Goal: Task Accomplishment & Management: Complete application form

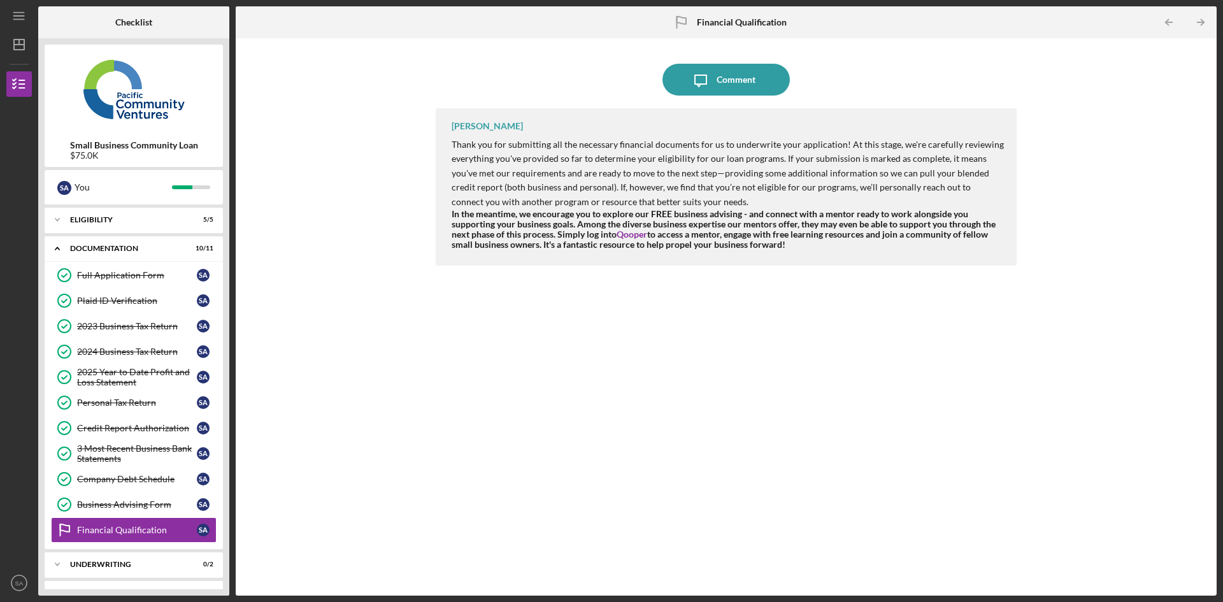
scroll to position [24, 0]
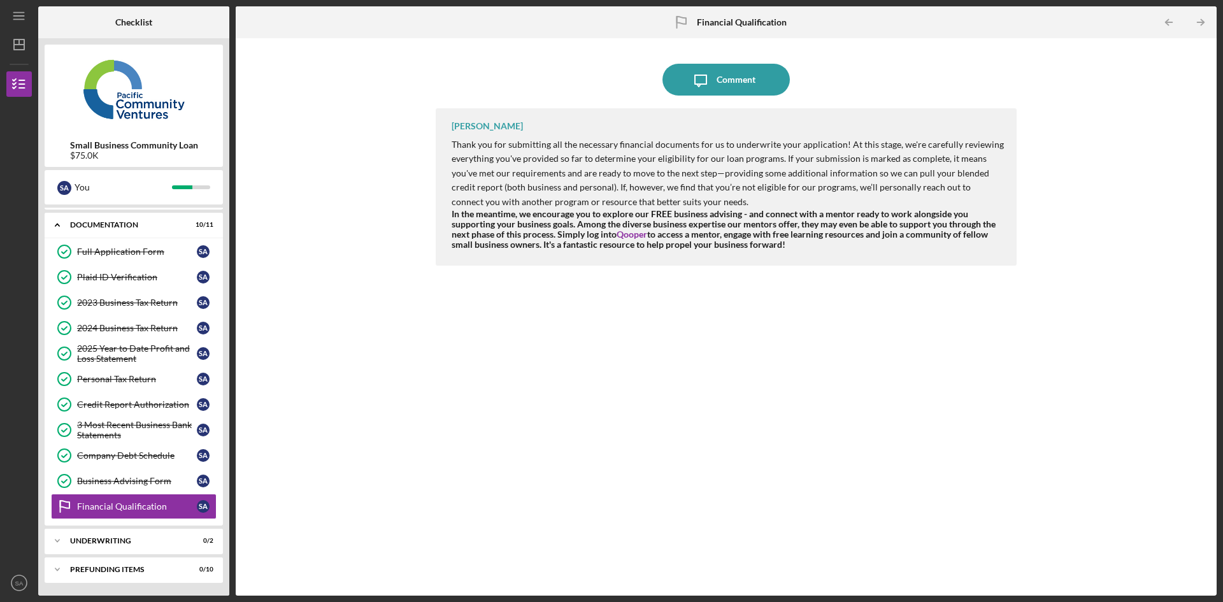
click at [350, 229] on div "Icon/Message Comment [PERSON_NAME] Thank you for submitting all the necessary f…" at bounding box center [726, 317] width 968 height 544
click at [132, 432] on div "3 Most Recent Business Bank Statements" at bounding box center [137, 430] width 120 height 20
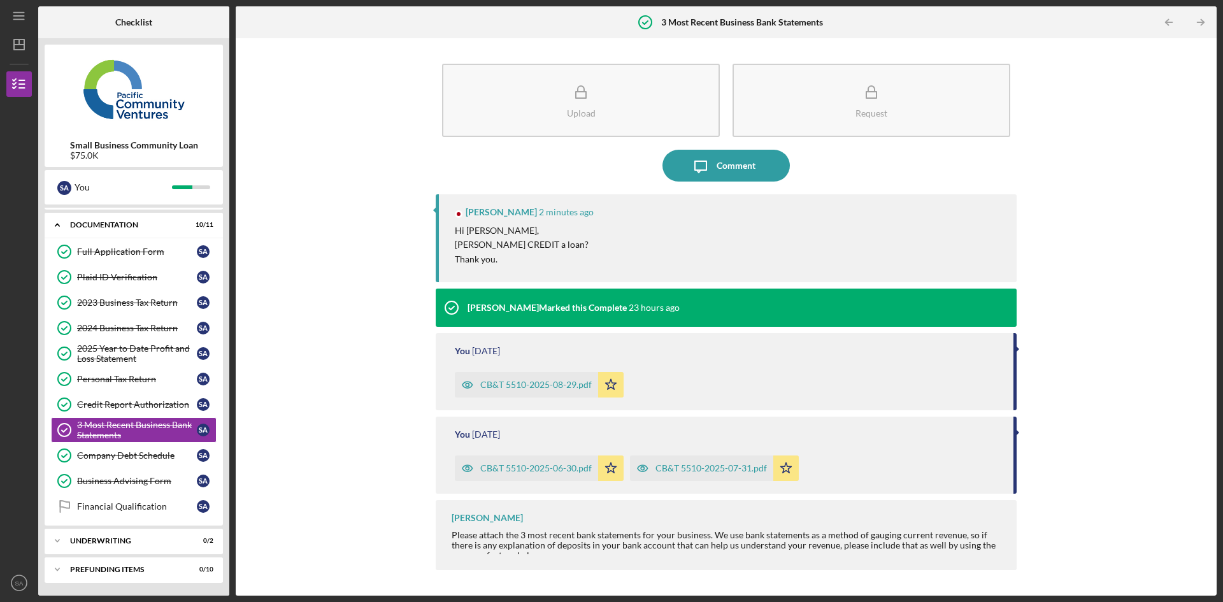
click at [710, 162] on icon "Icon/Message" at bounding box center [701, 166] width 32 height 32
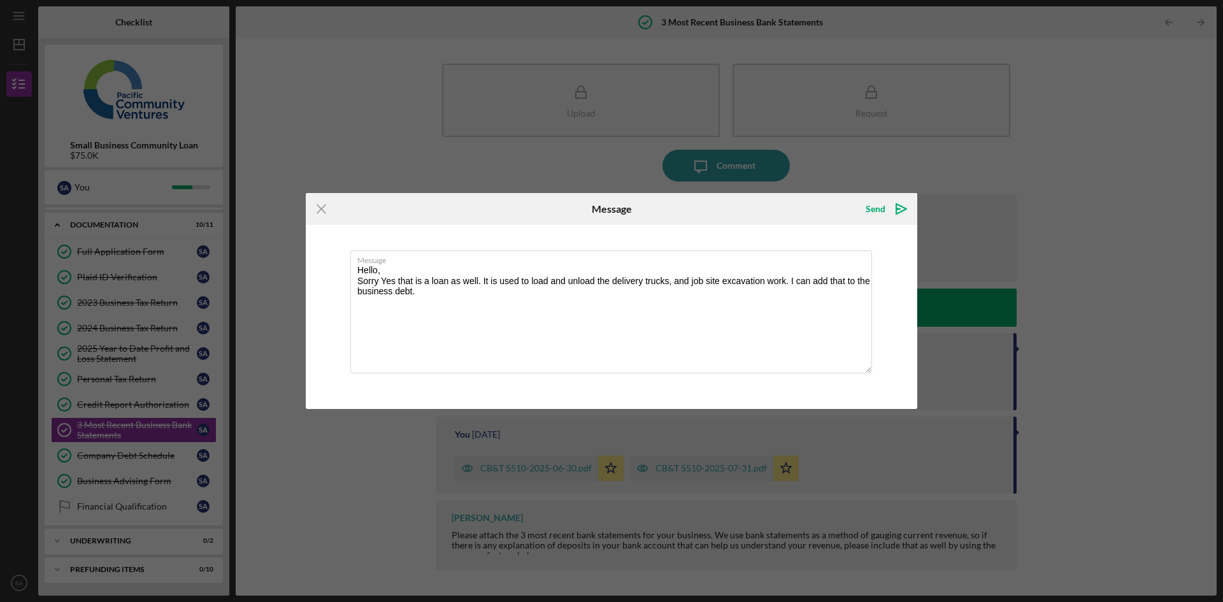
type textarea "Hello, Sorry Yes that is a loan as well. It is used to load and unload the deli…"
click at [887, 211] on icon "Icon/icon-invite-send" at bounding box center [901, 209] width 32 height 32
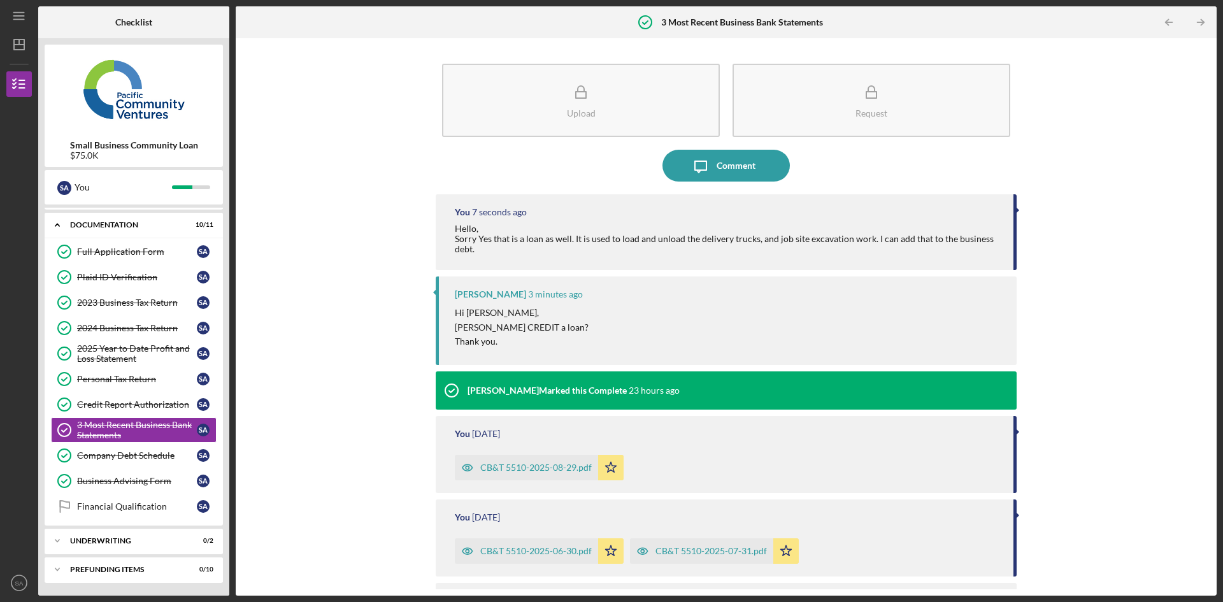
click at [137, 503] on div "Financial Qualification" at bounding box center [137, 506] width 120 height 10
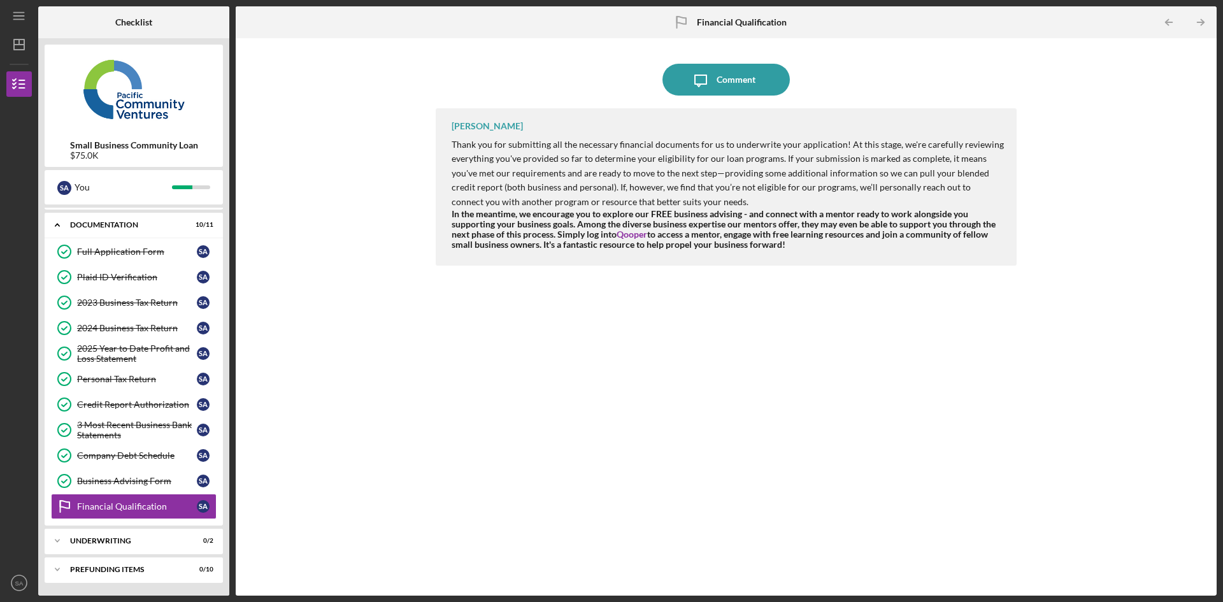
click at [151, 436] on div "3 Most Recent Business Bank Statements" at bounding box center [137, 430] width 120 height 20
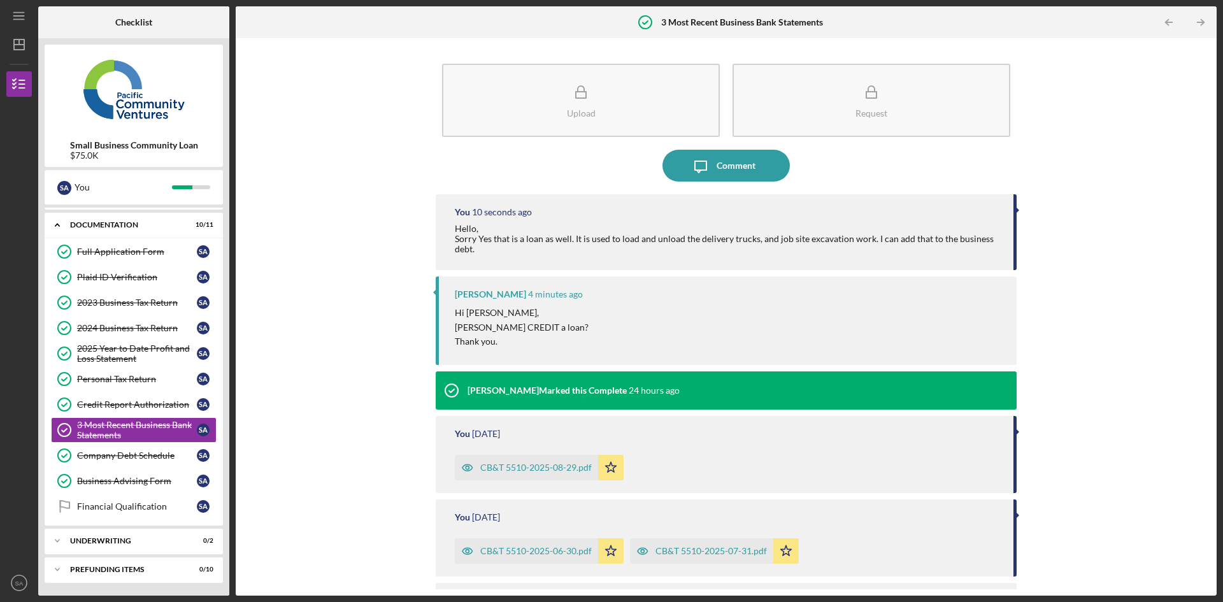
click at [150, 511] on div "Financial Qualification" at bounding box center [137, 506] width 120 height 10
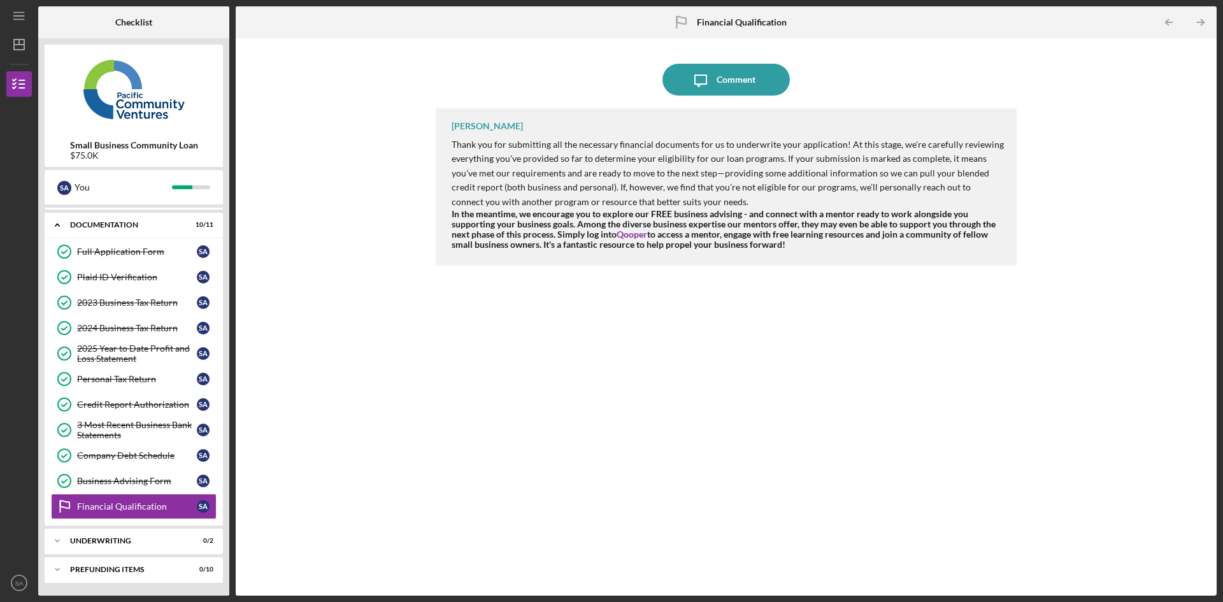
click at [118, 418] on link "3 Most Recent Business Bank Statements 3 Most Recent Business Bank Statements S…" at bounding box center [134, 429] width 166 height 25
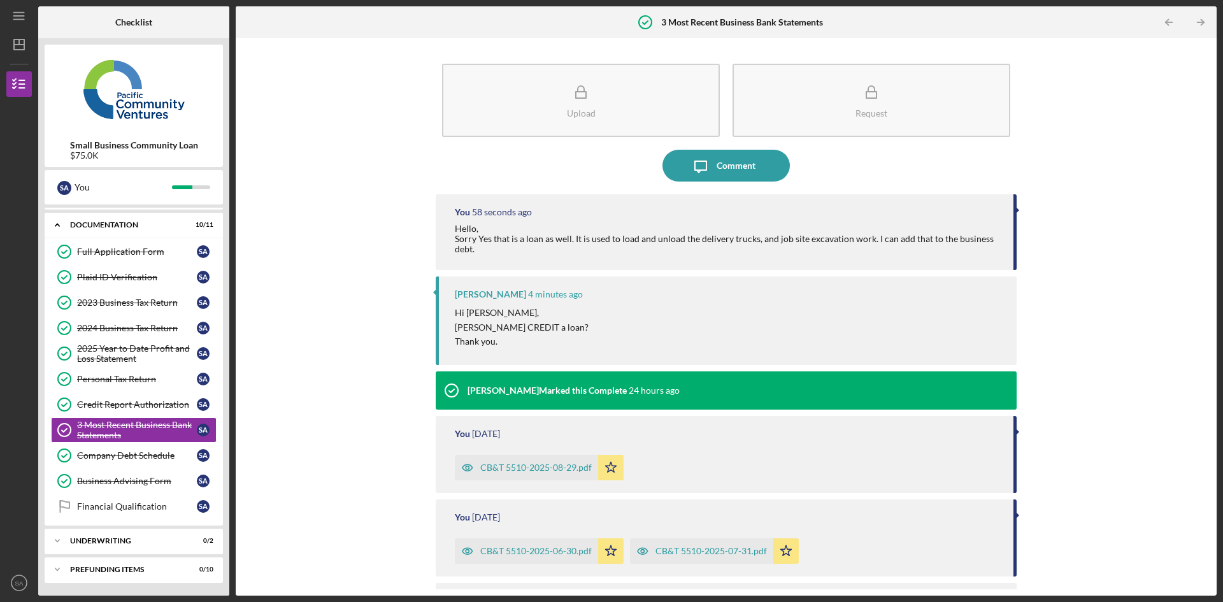
drag, startPoint x: 1102, startPoint y: 292, endPoint x: 1079, endPoint y: 291, distance: 22.9
click at [1102, 292] on div "Upload Request Icon/Message Comment You 58 seconds ago Hello, Sorry Yes that is…" at bounding box center [726, 317] width 968 height 544
click at [113, 450] on link "Company Debt Schedule Company Debt Schedule S A" at bounding box center [134, 455] width 166 height 25
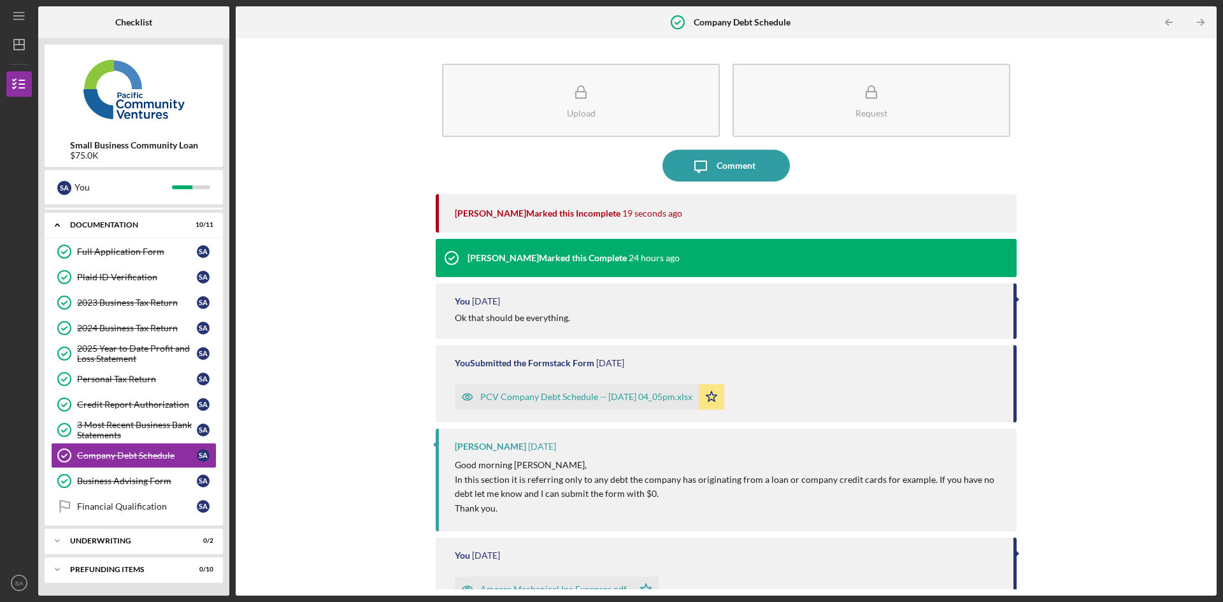
click at [602, 397] on div "PCV Company Debt Schedule -- [DATE] 04_05pm.xlsx" at bounding box center [586, 397] width 212 height 10
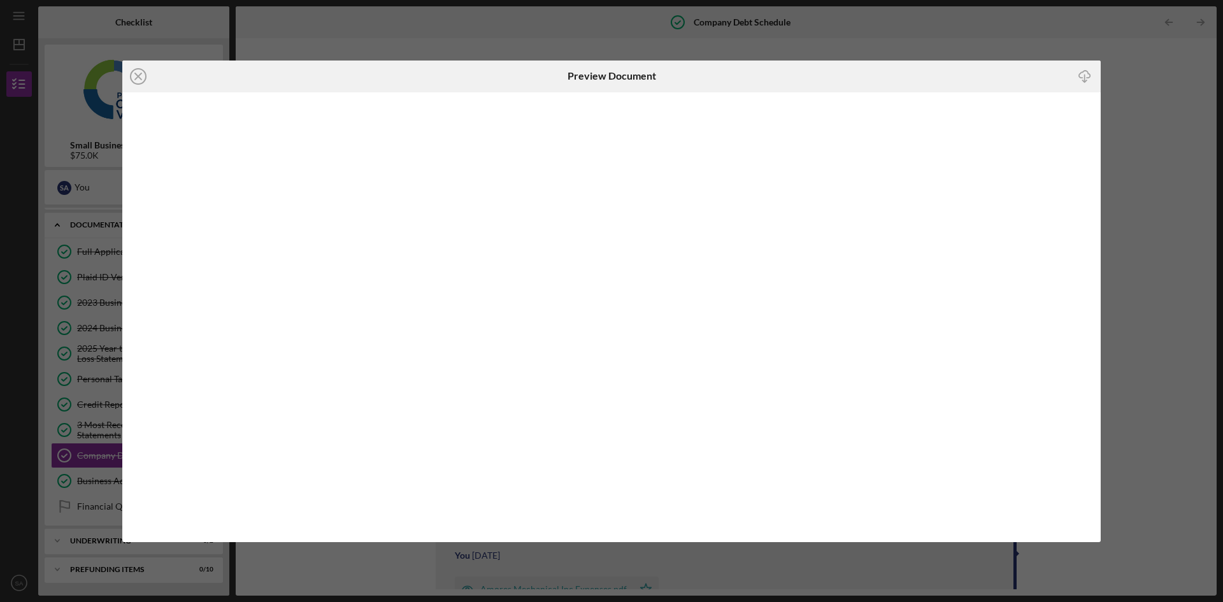
click at [138, 75] on icon "Icon/Close" at bounding box center [138, 76] width 32 height 32
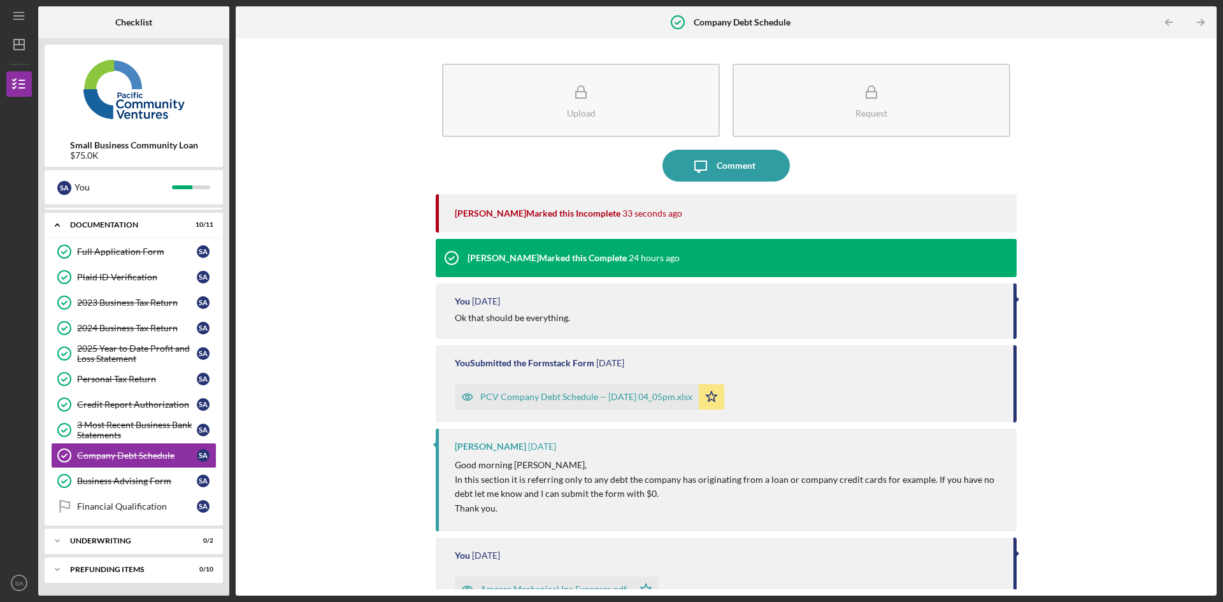
click at [548, 97] on button "Upload" at bounding box center [581, 100] width 278 height 73
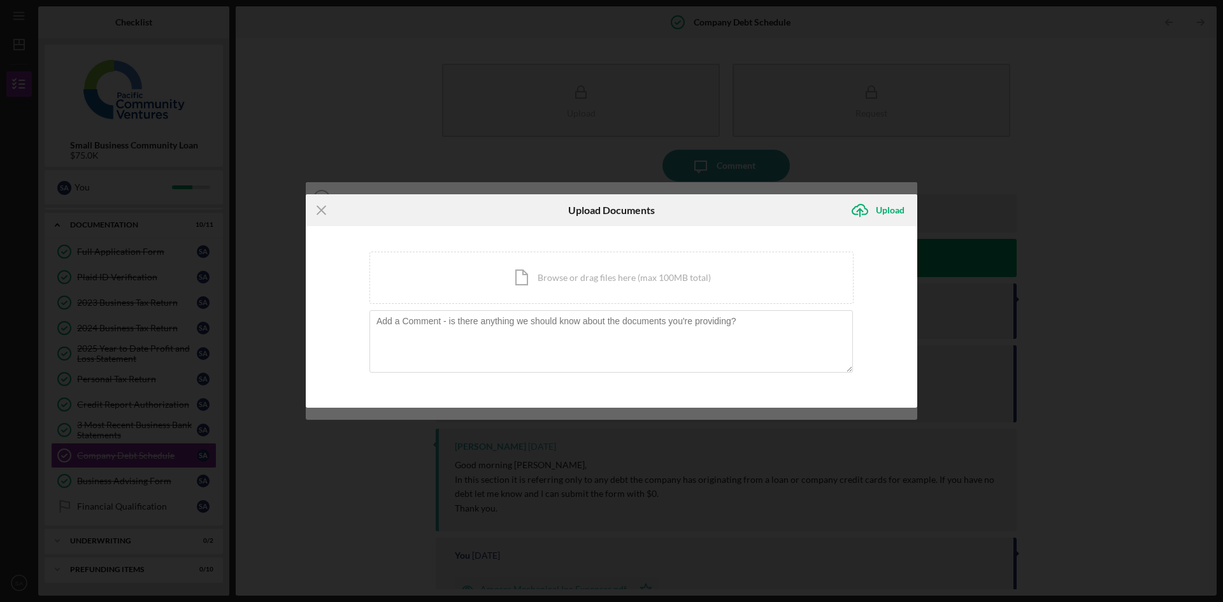
click at [323, 215] on icon "Icon/Menu Close" at bounding box center [322, 210] width 32 height 32
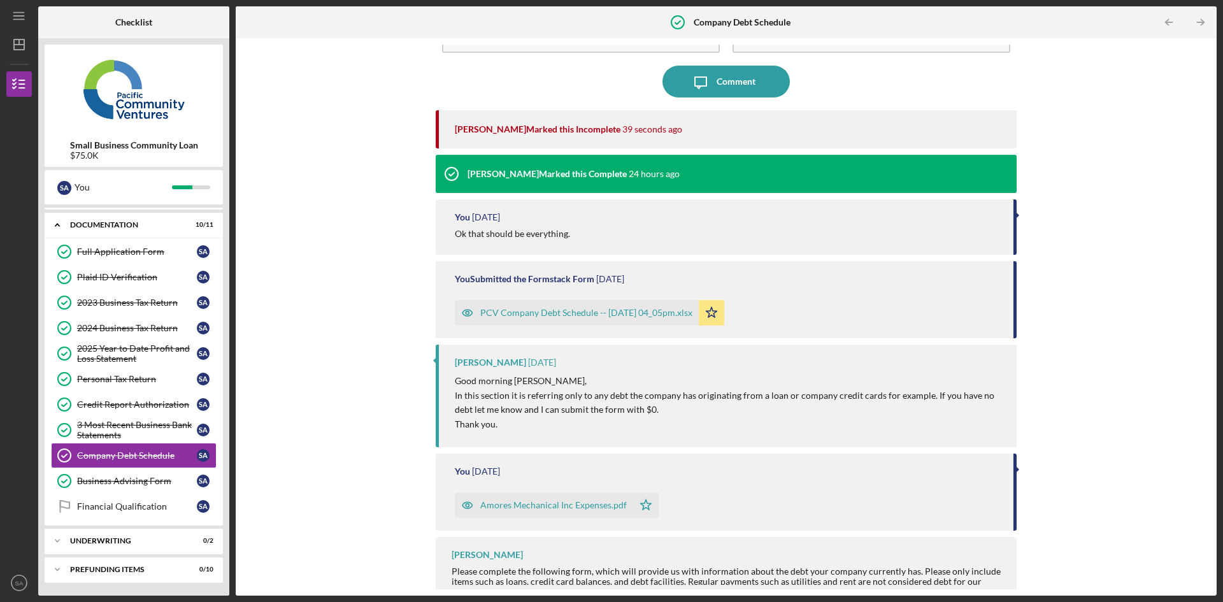
scroll to position [96, 0]
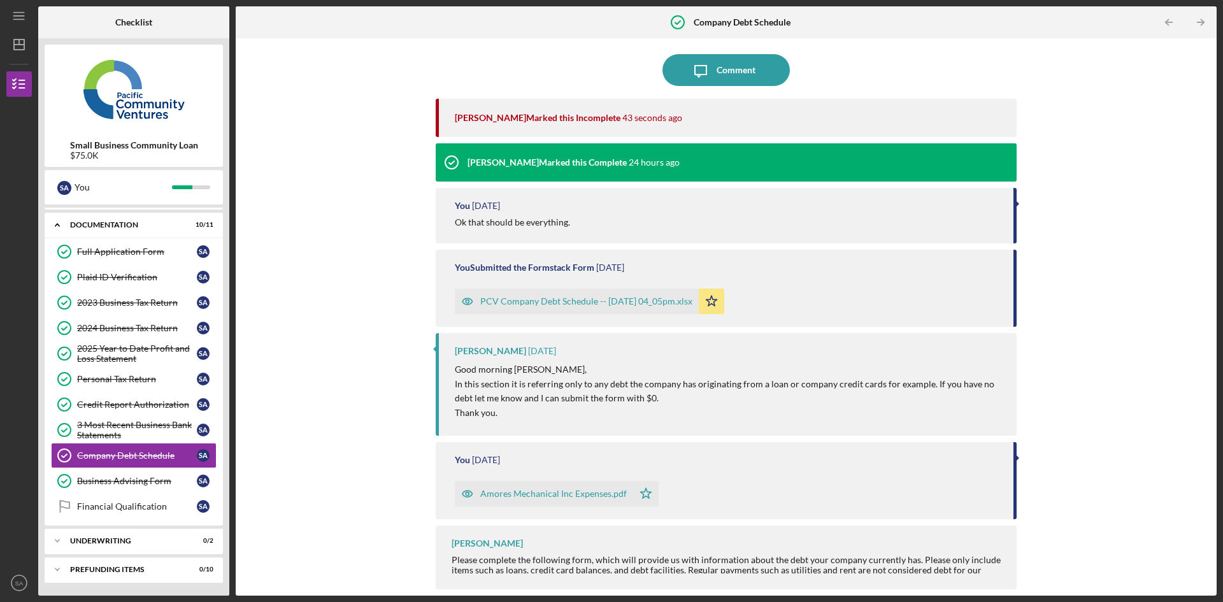
click at [152, 480] on div "Business Advising Form" at bounding box center [137, 481] width 120 height 10
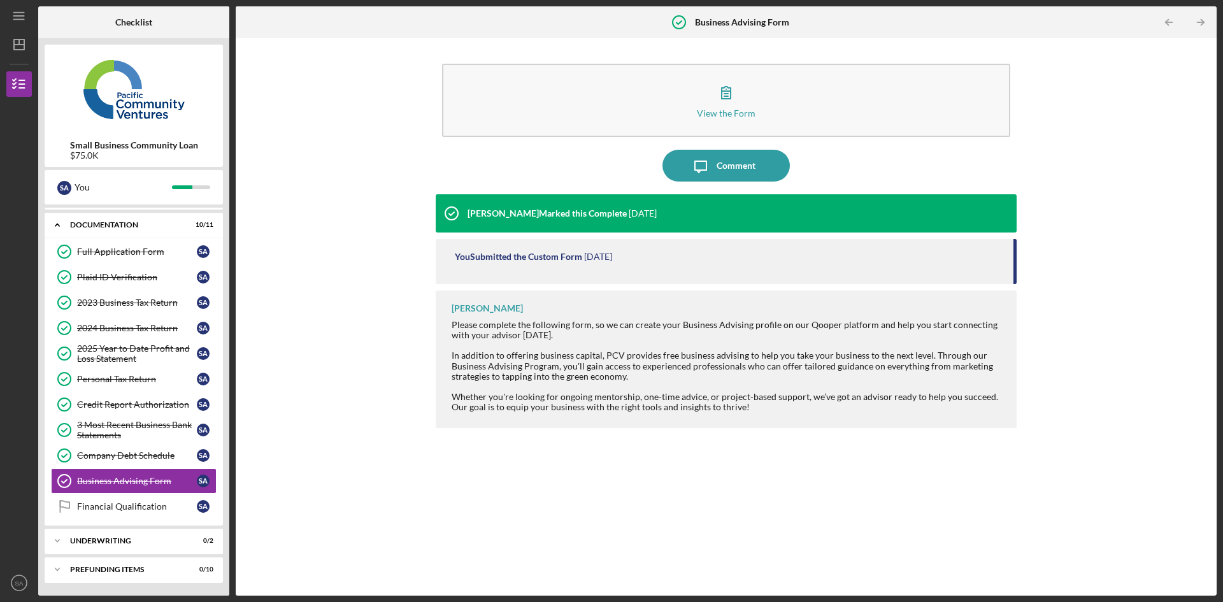
click at [158, 451] on div "Company Debt Schedule" at bounding box center [137, 455] width 120 height 10
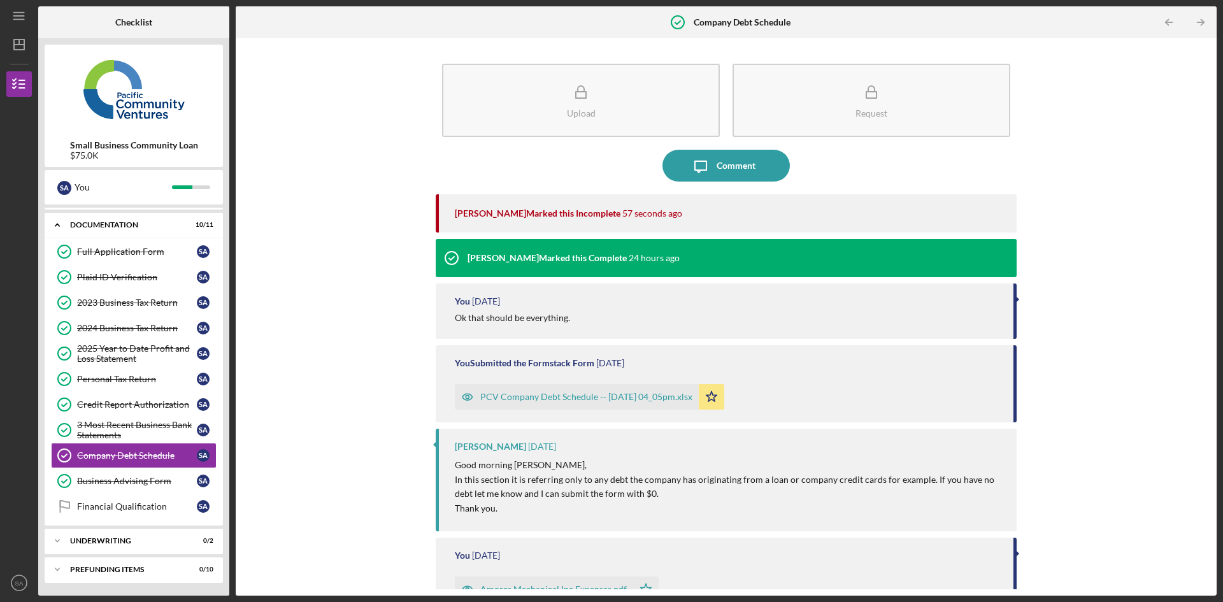
click at [853, 87] on button "Request" at bounding box center [871, 100] width 278 height 73
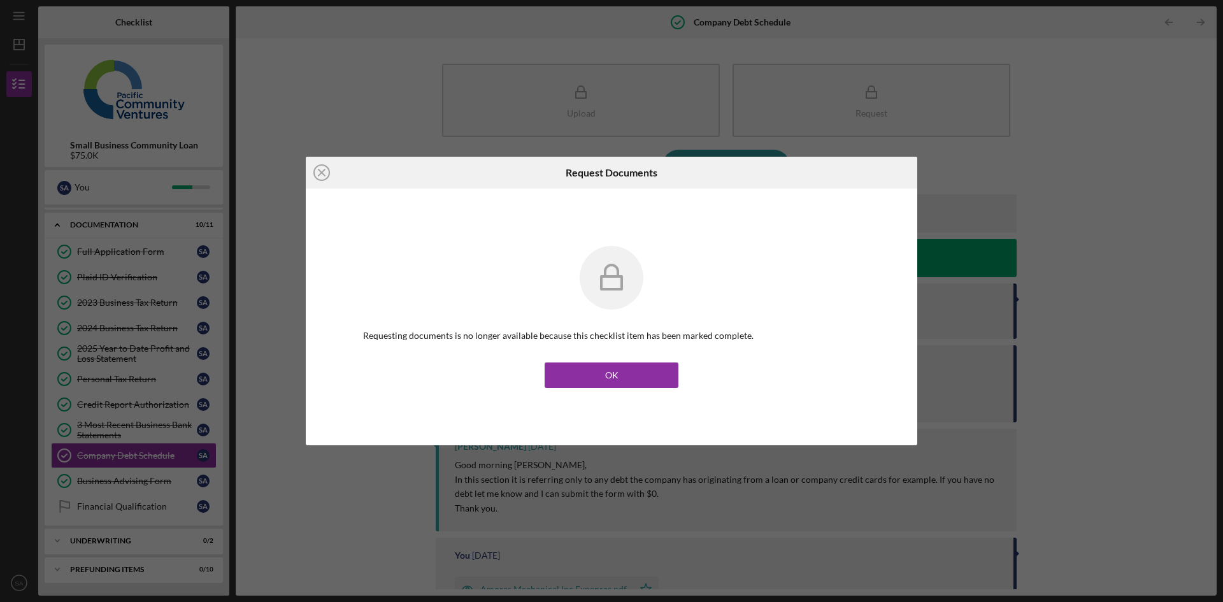
click at [320, 171] on line at bounding box center [321, 172] width 6 height 6
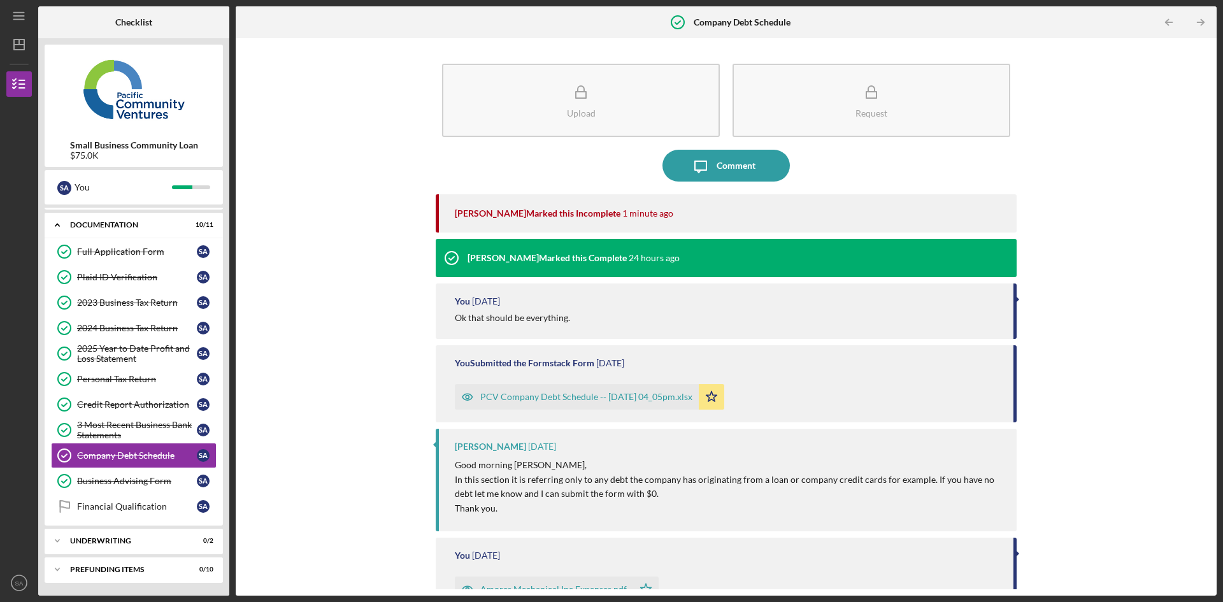
click at [147, 316] on link "2024 Business Tax Return 2024 Business Tax Return S A" at bounding box center [134, 327] width 166 height 25
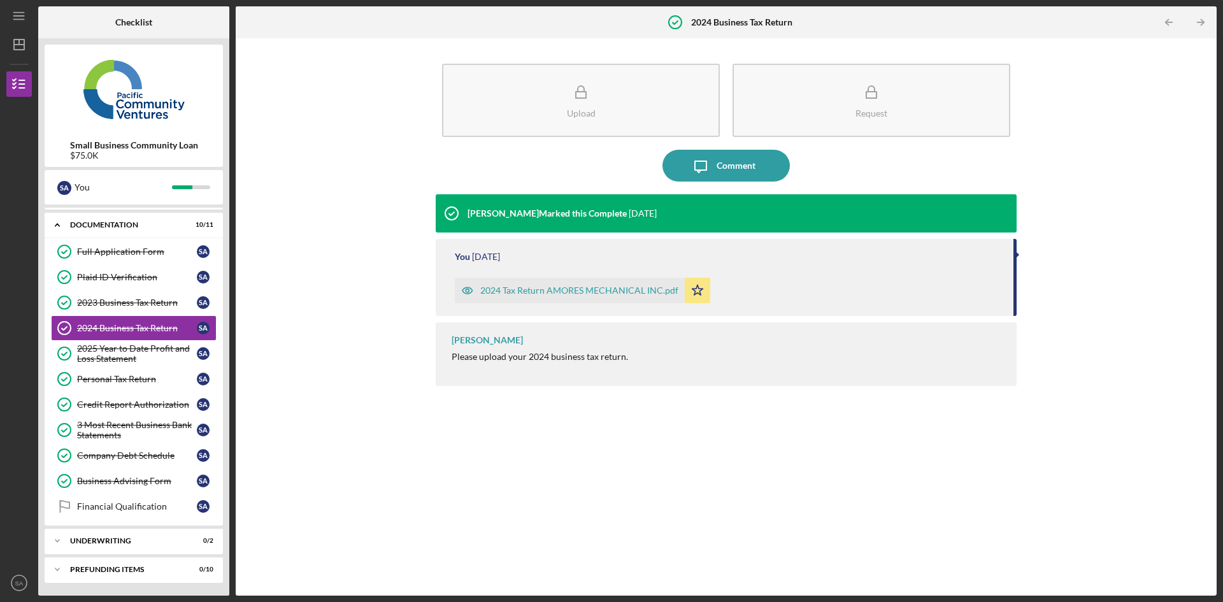
click at [130, 432] on div "3 Most Recent Business Bank Statements" at bounding box center [137, 430] width 120 height 20
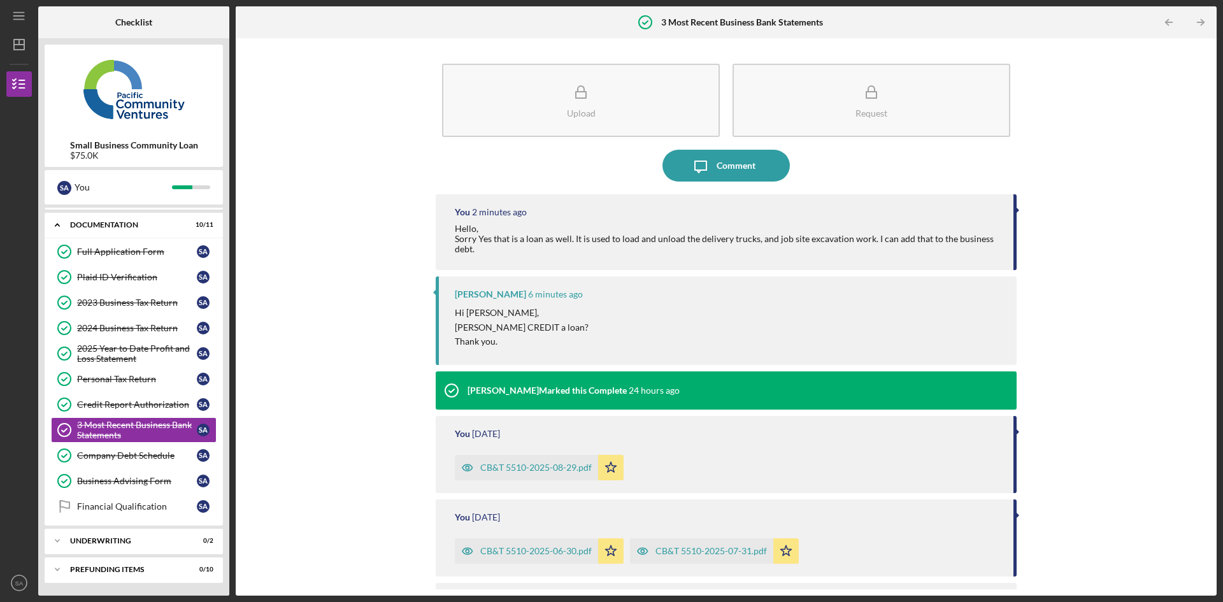
click at [130, 460] on div "Company Debt Schedule" at bounding box center [137, 455] width 120 height 10
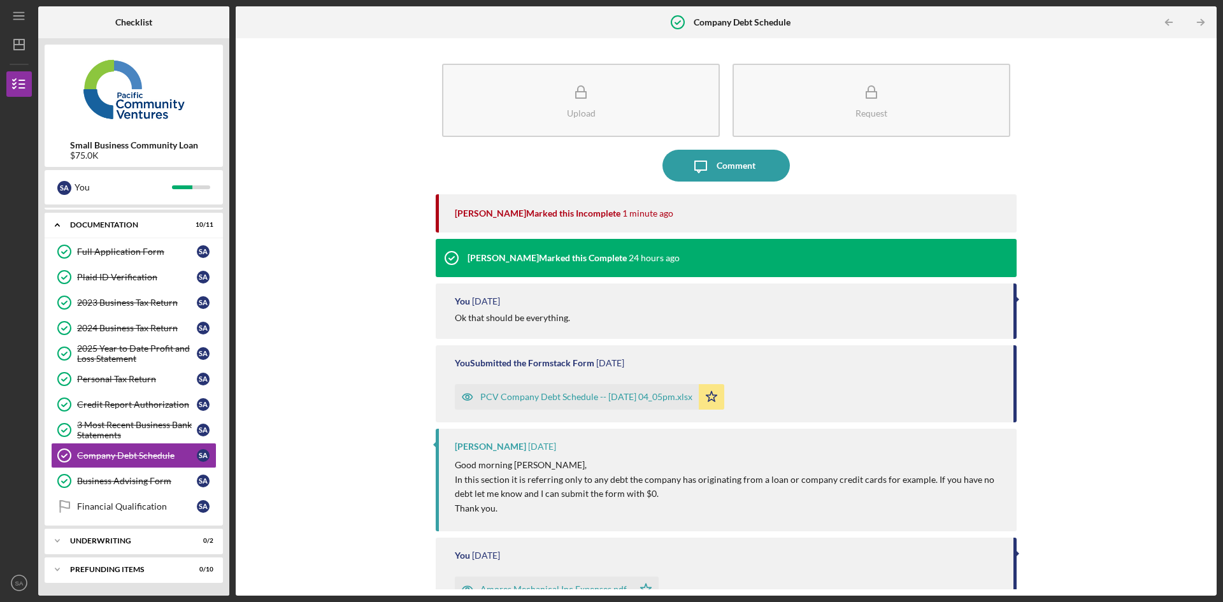
click at [18, 16] on line "button" at bounding box center [18, 16] width 10 height 0
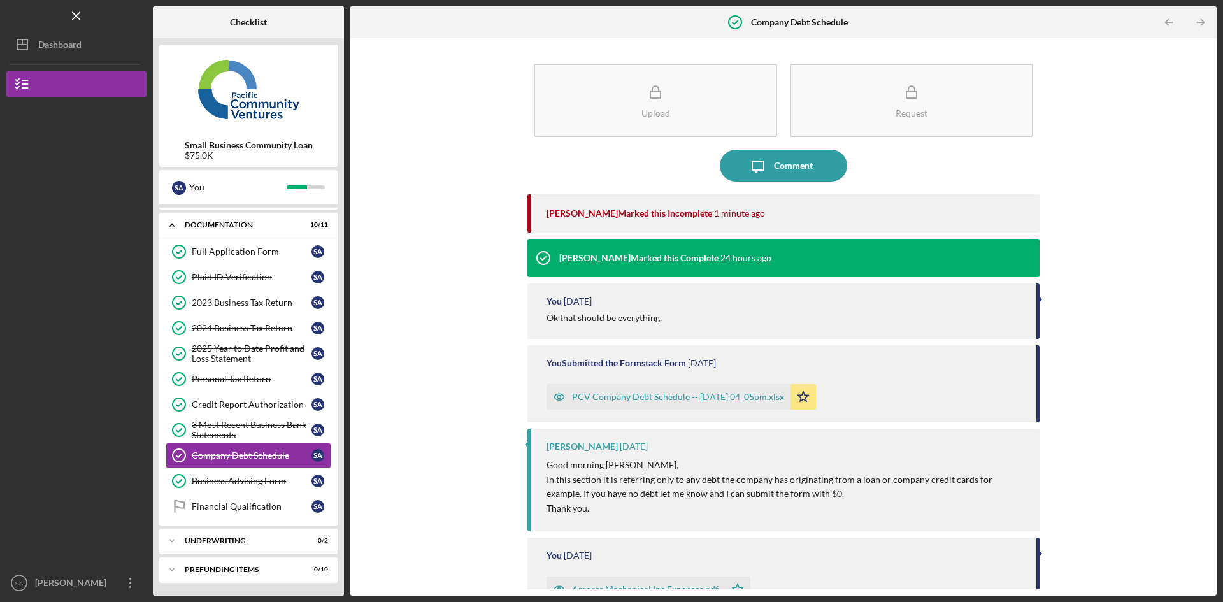
click at [55, 41] on div "Dashboard" at bounding box center [59, 46] width 43 height 29
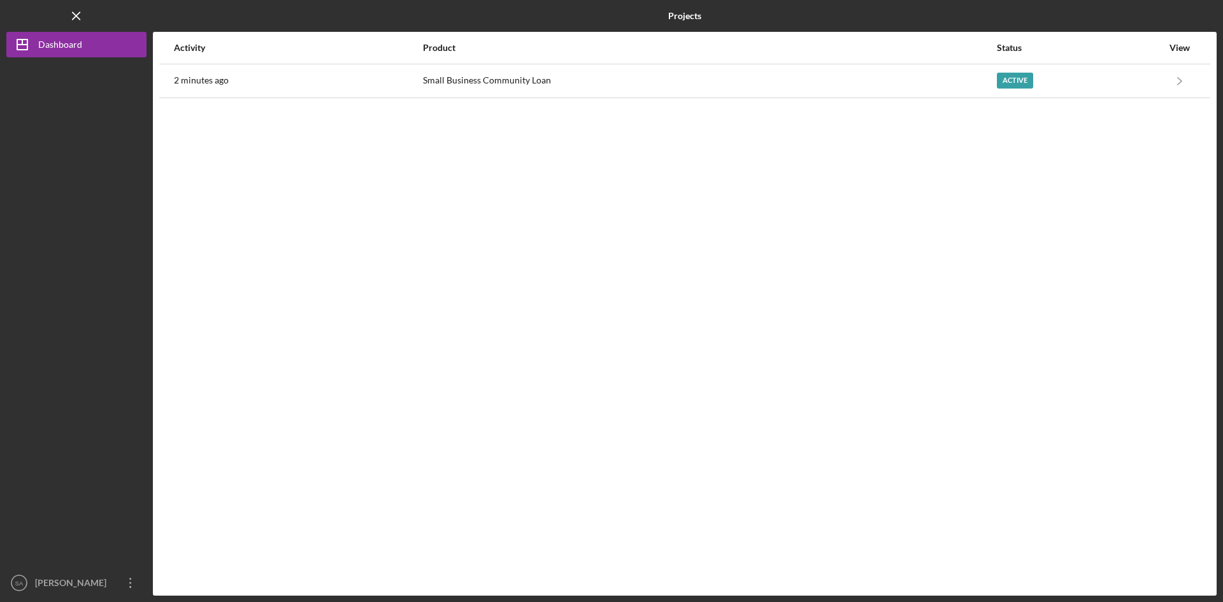
click at [537, 77] on div "Small Business Community Loan" at bounding box center [709, 81] width 572 height 32
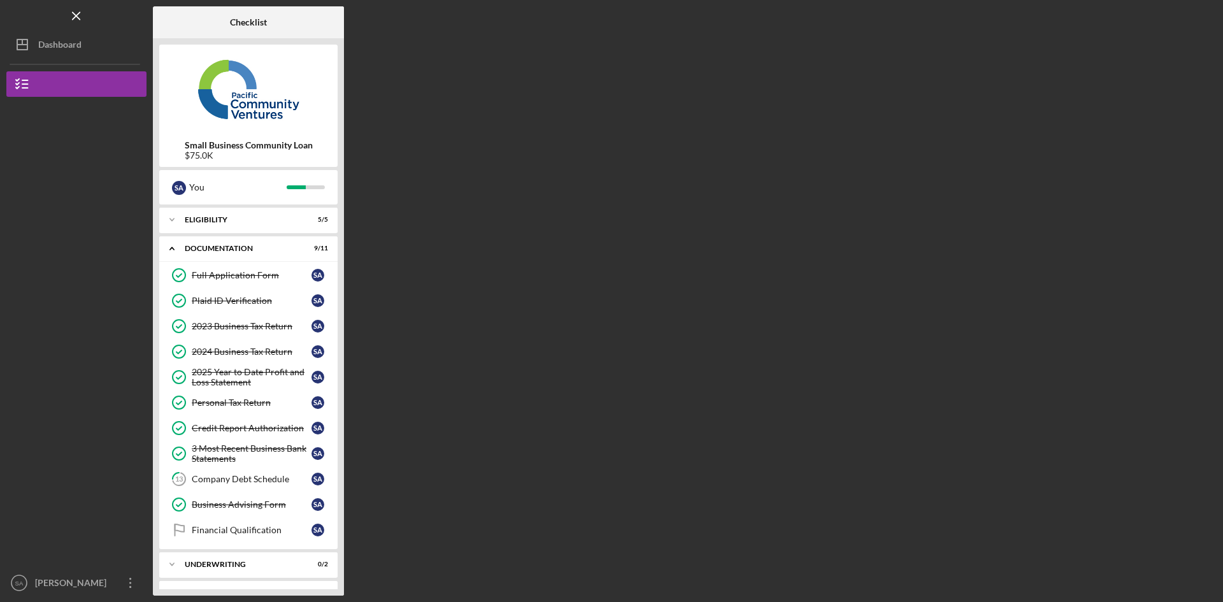
click at [260, 473] on link "13 Company Debt Schedule S A" at bounding box center [249, 478] width 166 height 25
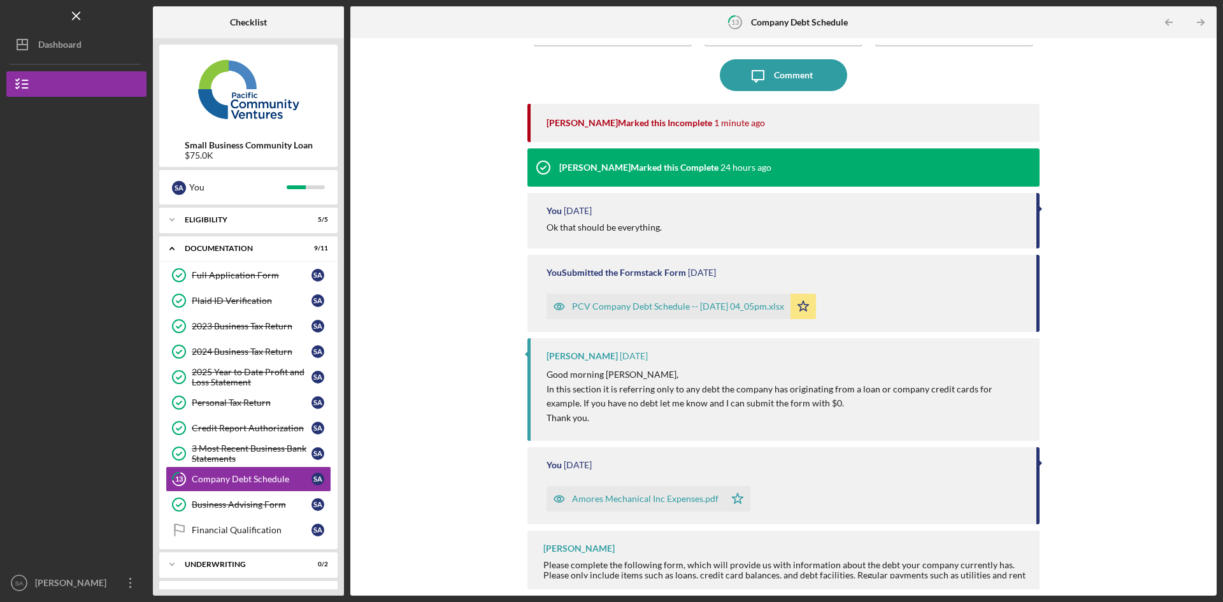
scroll to position [96, 0]
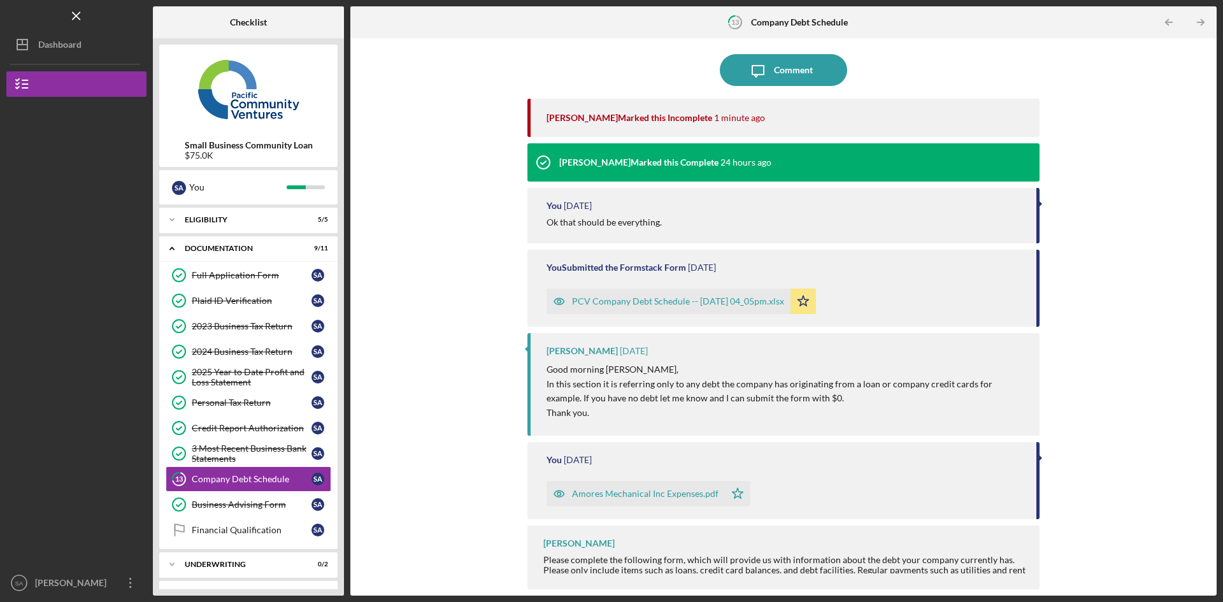
click at [705, 297] on div "PCV Company Debt Schedule -- [DATE] 04_05pm.xlsx" at bounding box center [678, 301] width 212 height 10
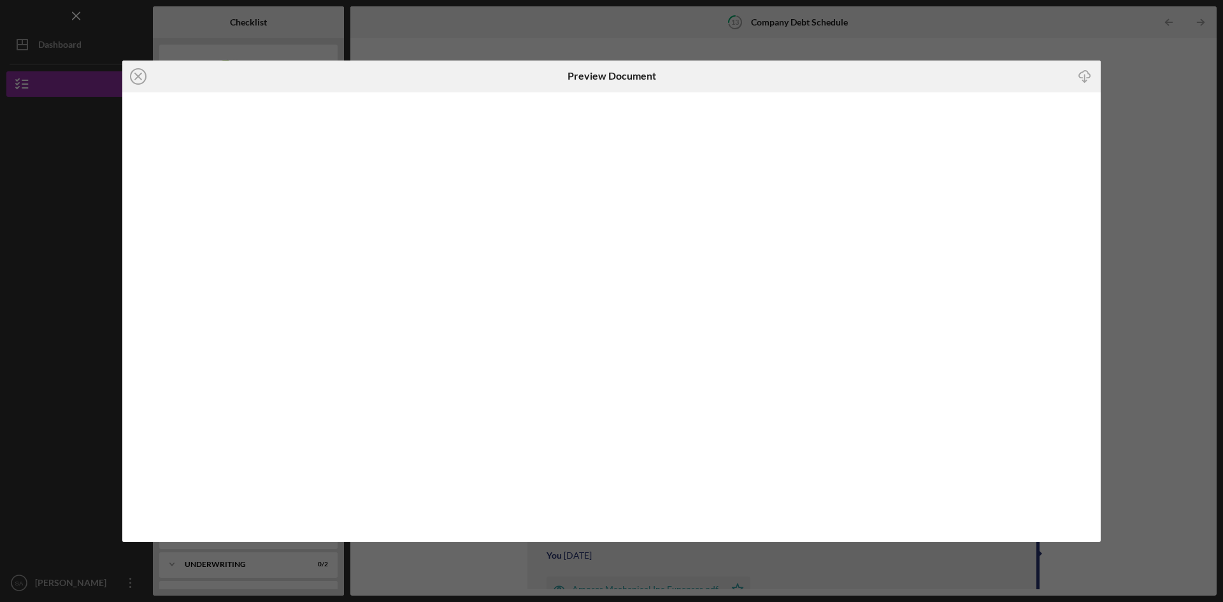
click at [132, 80] on icon "Icon/Close" at bounding box center [138, 76] width 32 height 32
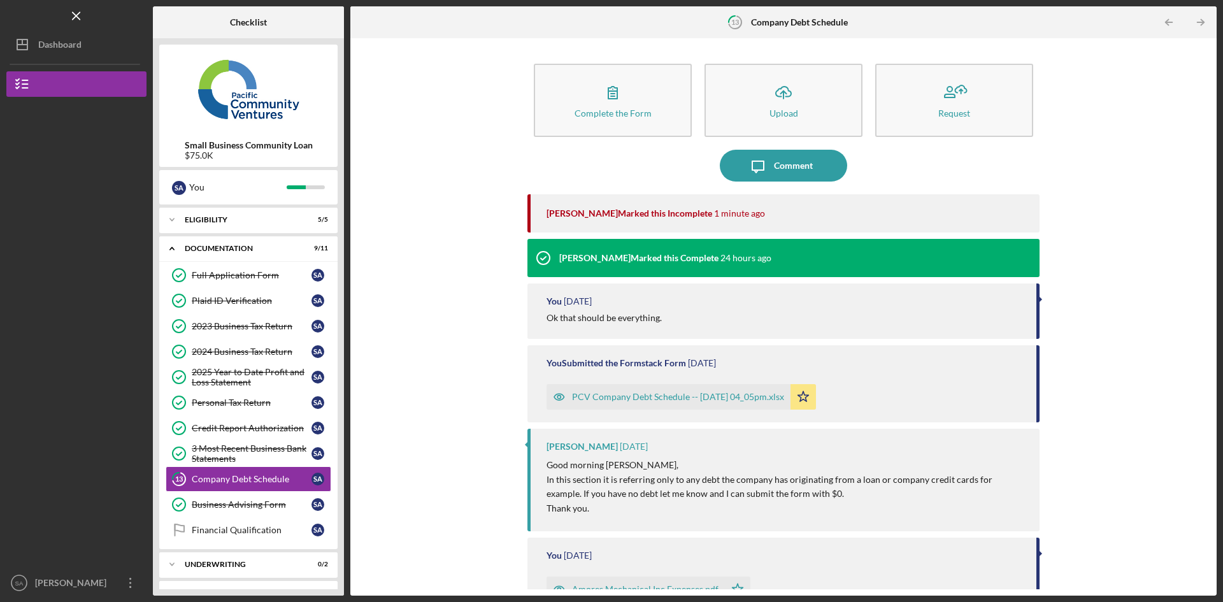
click at [576, 121] on button "Complete the Form Form" at bounding box center [613, 100] width 158 height 73
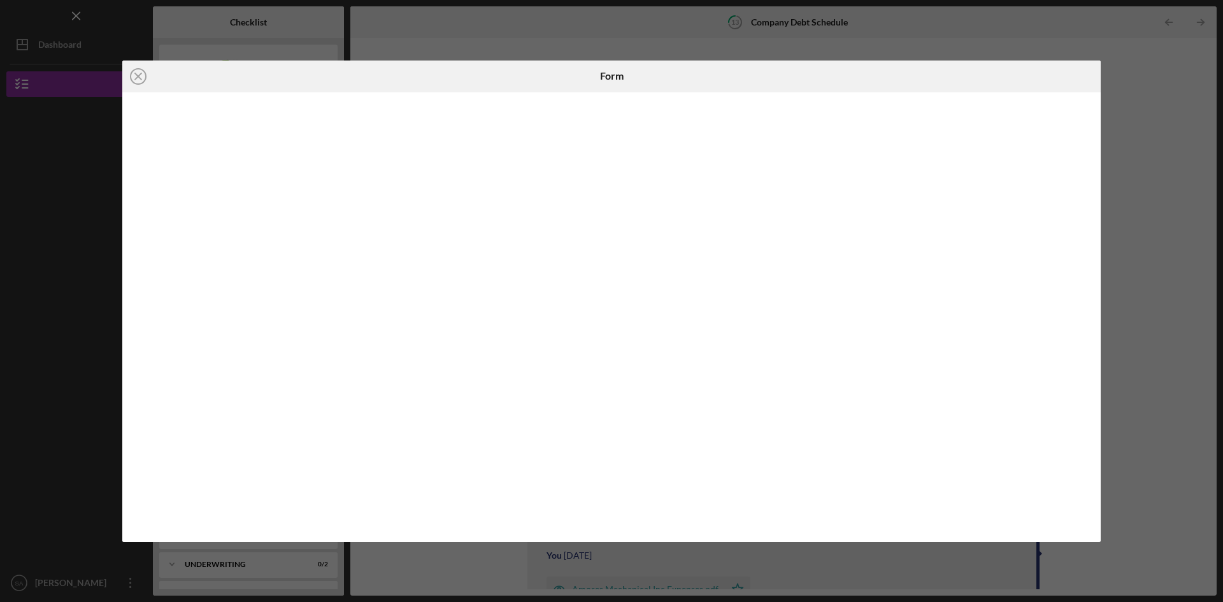
click at [133, 80] on icon "Icon/Close" at bounding box center [138, 76] width 32 height 32
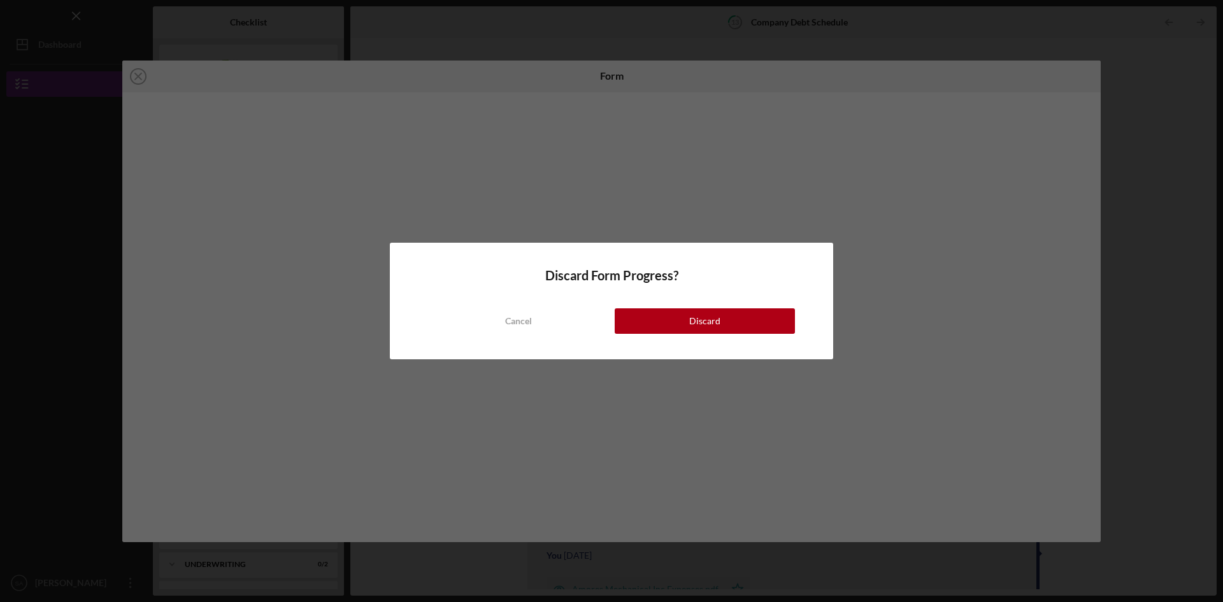
click at [670, 323] on button "Discard" at bounding box center [705, 320] width 180 height 25
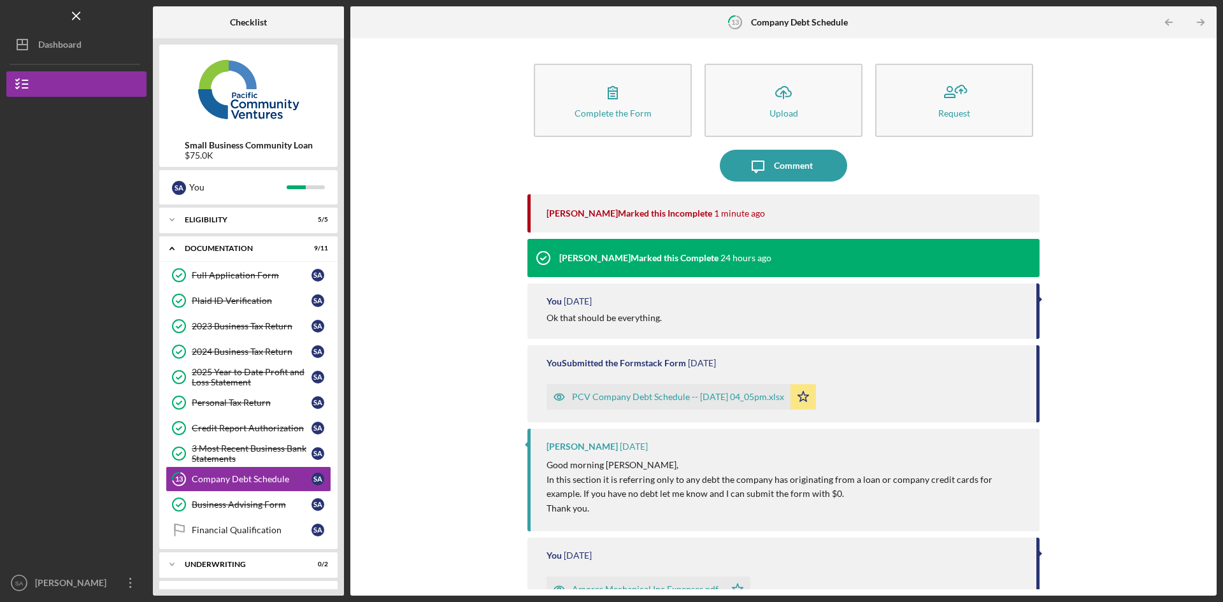
click at [778, 169] on div "Comment" at bounding box center [793, 166] width 39 height 32
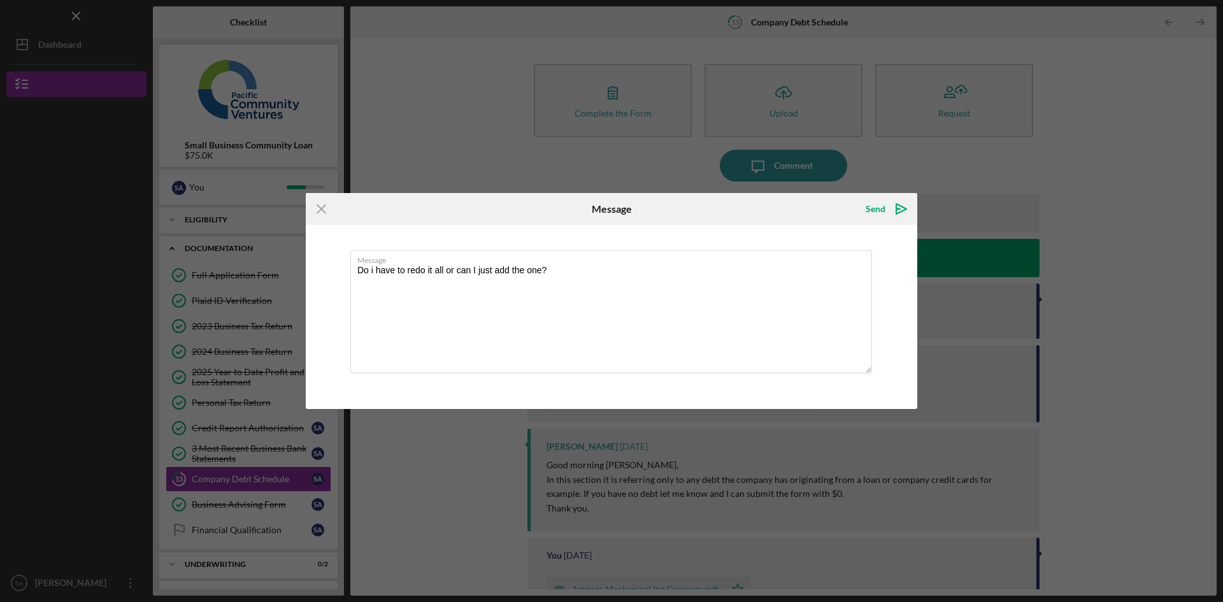
type textarea "Do i have to redo it all or can I just add the one?"
click at [896, 209] on polygon "submit" at bounding box center [898, 208] width 4 height 1
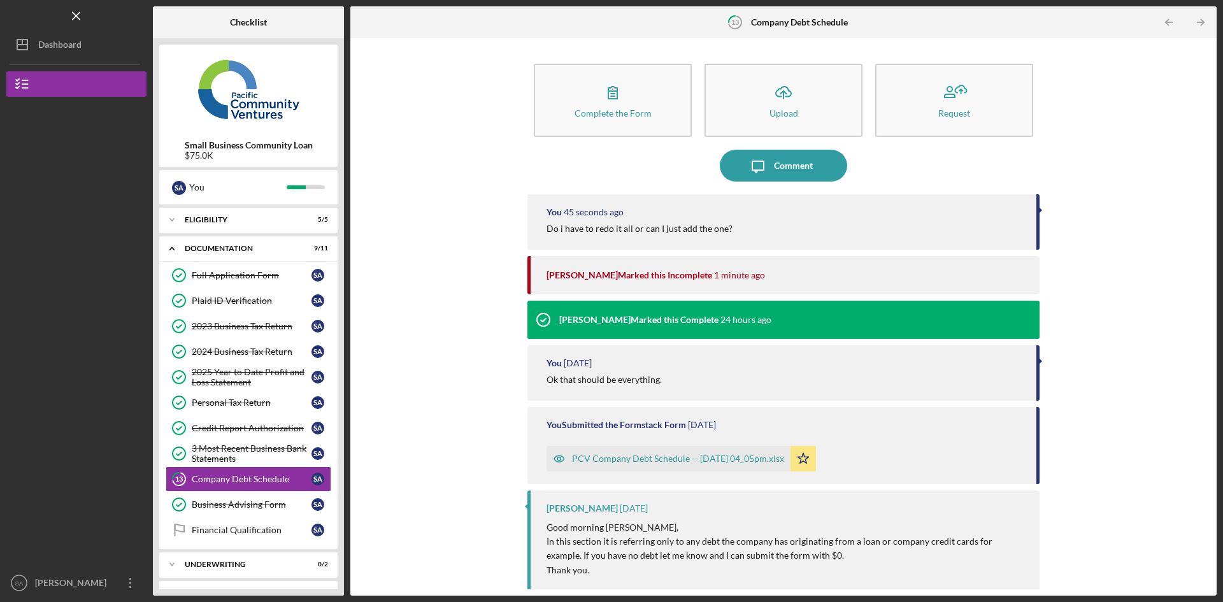
click at [245, 446] on div "3 Most Recent Business Bank Statements" at bounding box center [252, 453] width 120 height 20
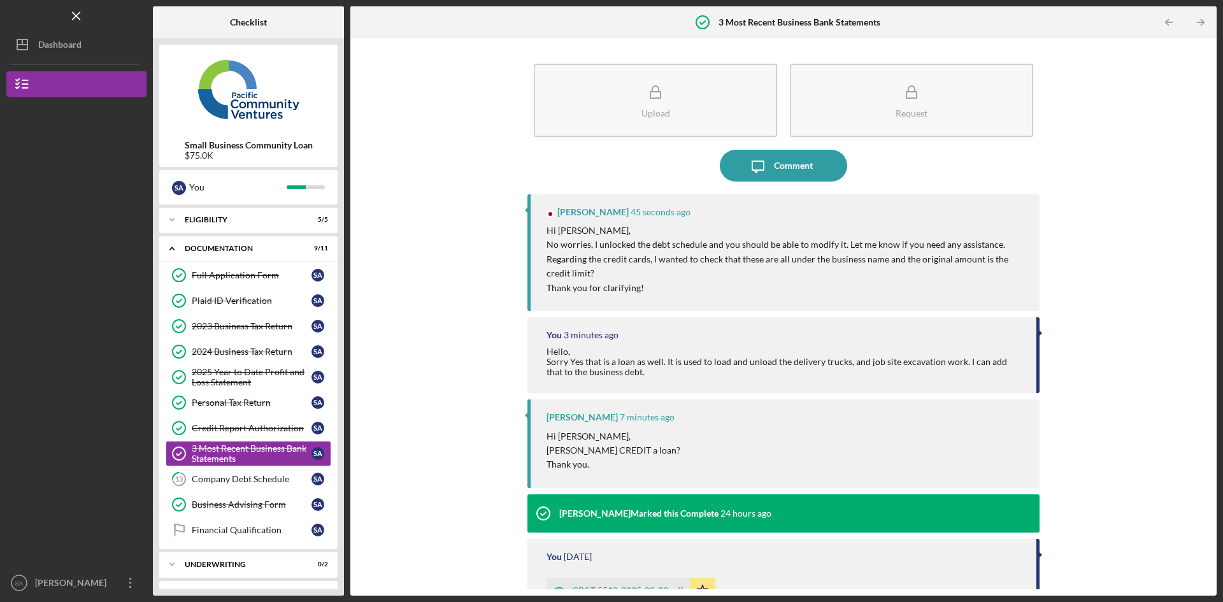
click at [760, 164] on icon "Icon/Message" at bounding box center [758, 166] width 32 height 32
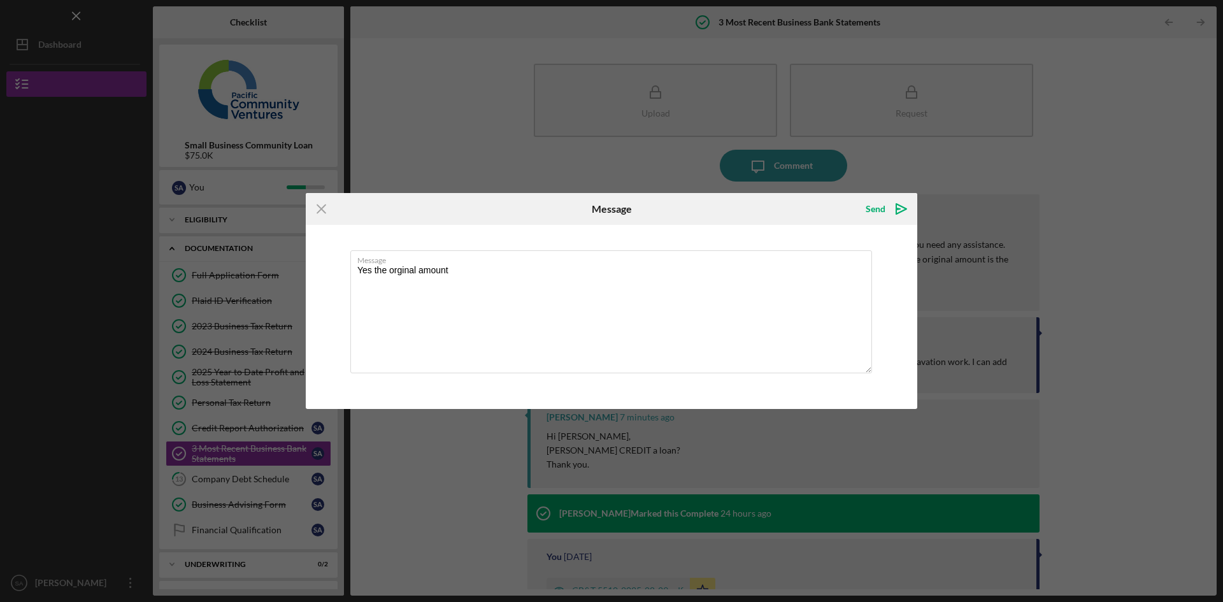
click at [400, 271] on textarea "Yes the orginal amount" at bounding box center [611, 311] width 522 height 123
click at [467, 274] on textarea "Yes the original amount" at bounding box center [611, 311] width 522 height 123
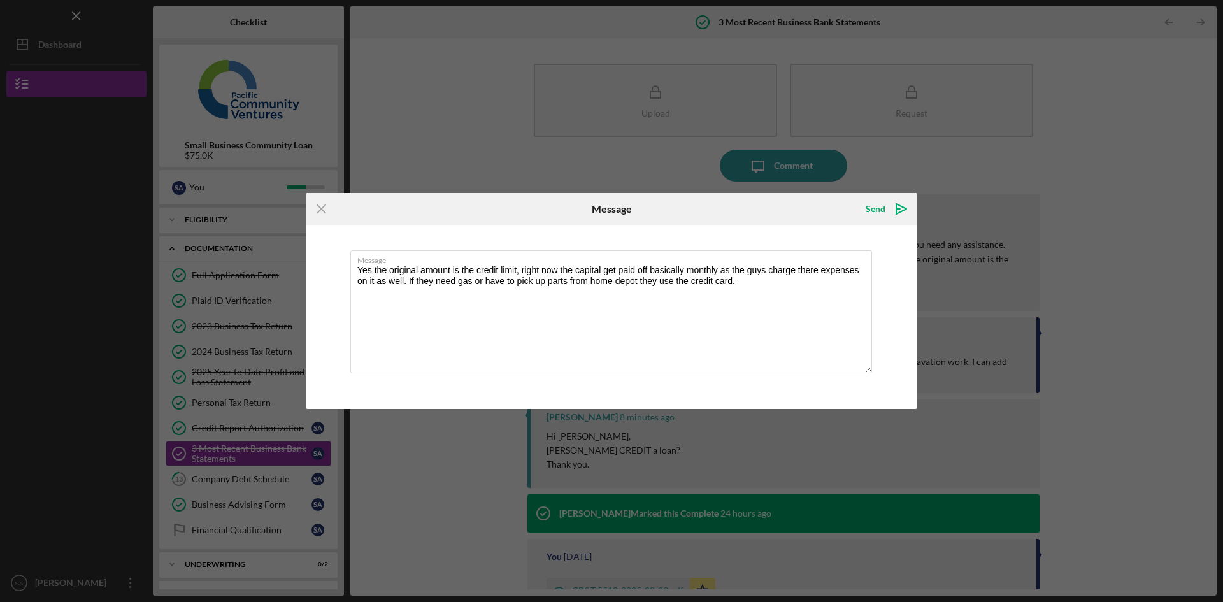
type textarea "Yes the original amount is the credit limit, right now the capital get paid off…"
click at [874, 210] on div "Send" at bounding box center [875, 208] width 20 height 25
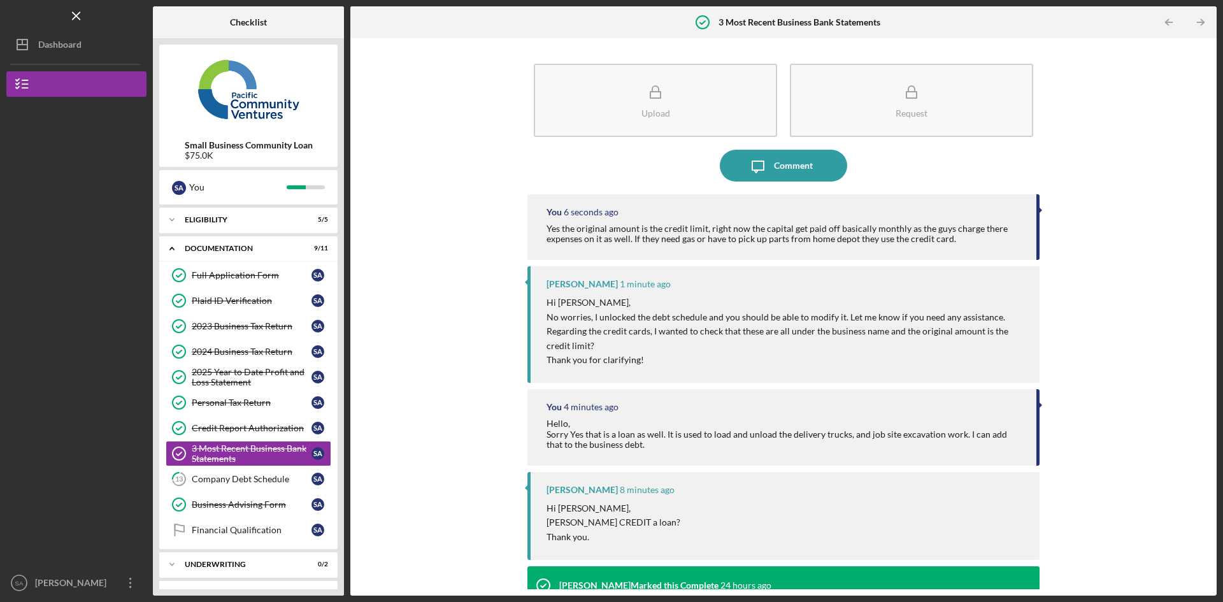
click at [250, 481] on div "Company Debt Schedule" at bounding box center [252, 479] width 120 height 10
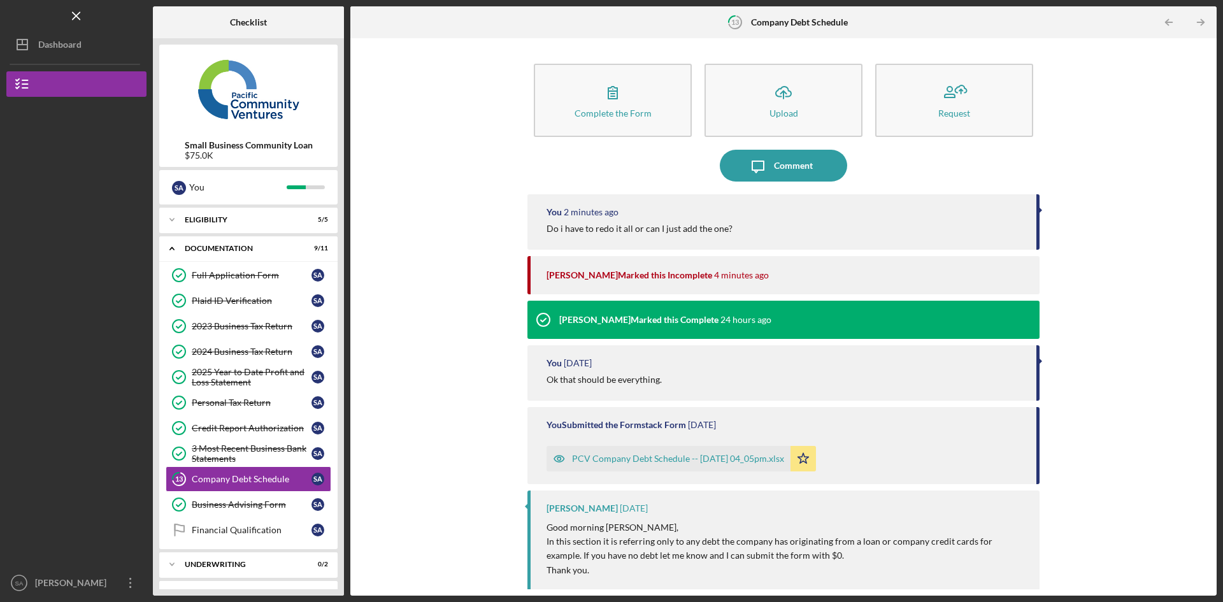
click at [688, 220] on div "You 2 minutes ago Do i have to redo it all or can I just add the one?" at bounding box center [783, 221] width 512 height 55
click at [216, 434] on link "Credit Report Authorization Credit Report Authorization S A" at bounding box center [249, 427] width 166 height 25
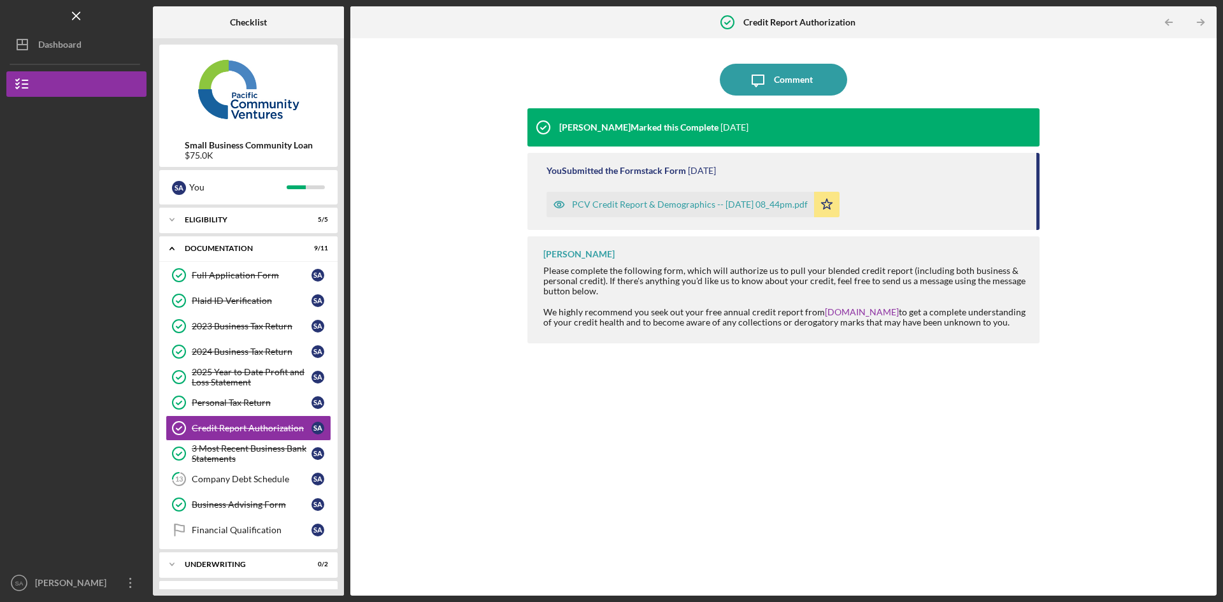
click at [229, 452] on div "3 Most Recent Business Bank Statements" at bounding box center [252, 453] width 120 height 20
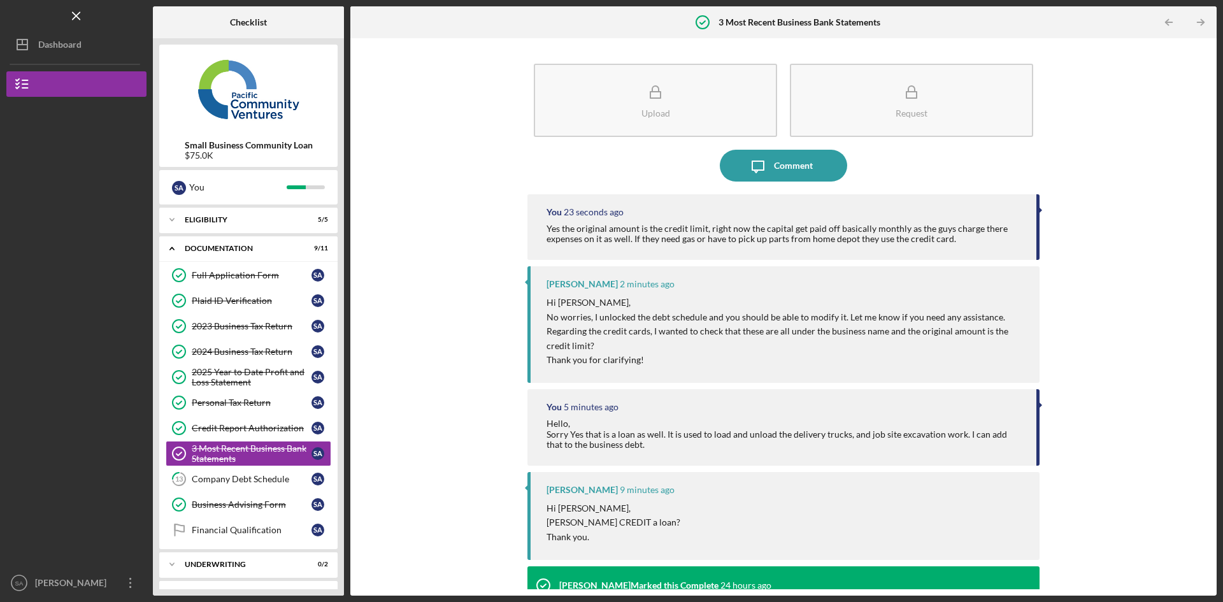
click at [253, 373] on div "2025 Year to Date Profit and Loss Statement" at bounding box center [252, 377] width 120 height 20
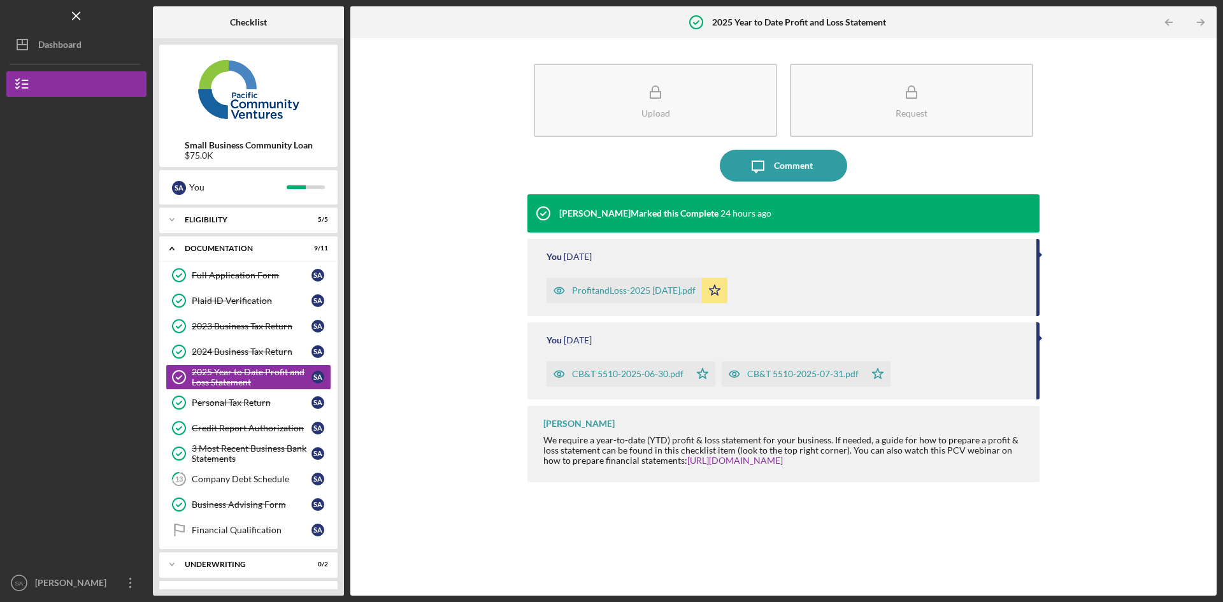
click at [248, 479] on div "Company Debt Schedule" at bounding box center [252, 479] width 120 height 10
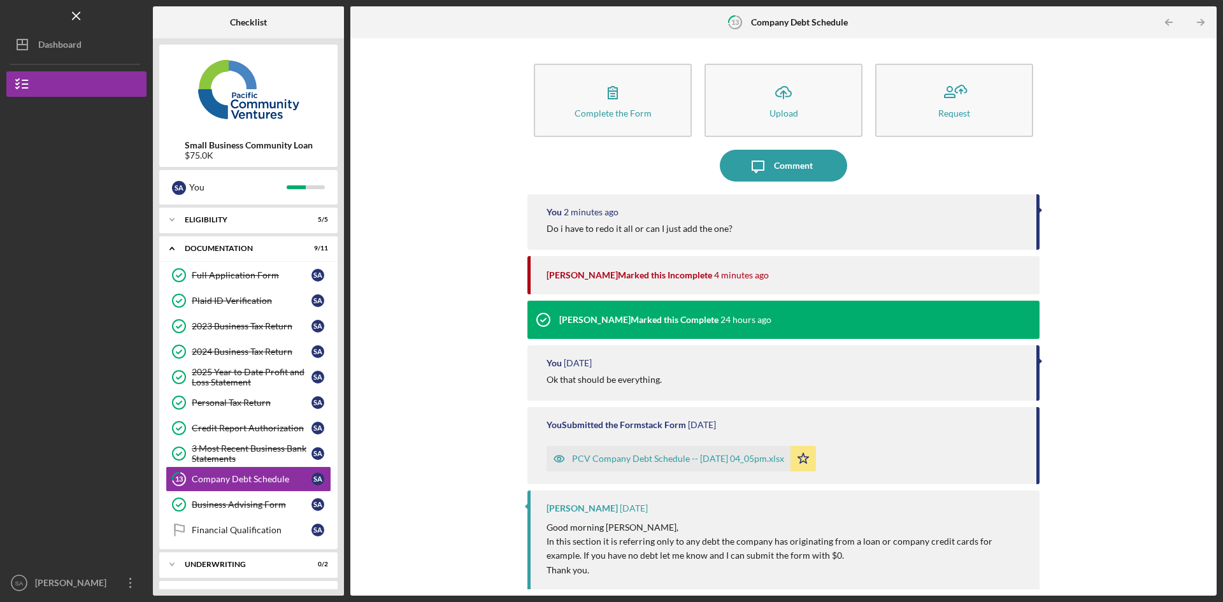
click at [254, 426] on div "Credit Report Authorization" at bounding box center [252, 428] width 120 height 10
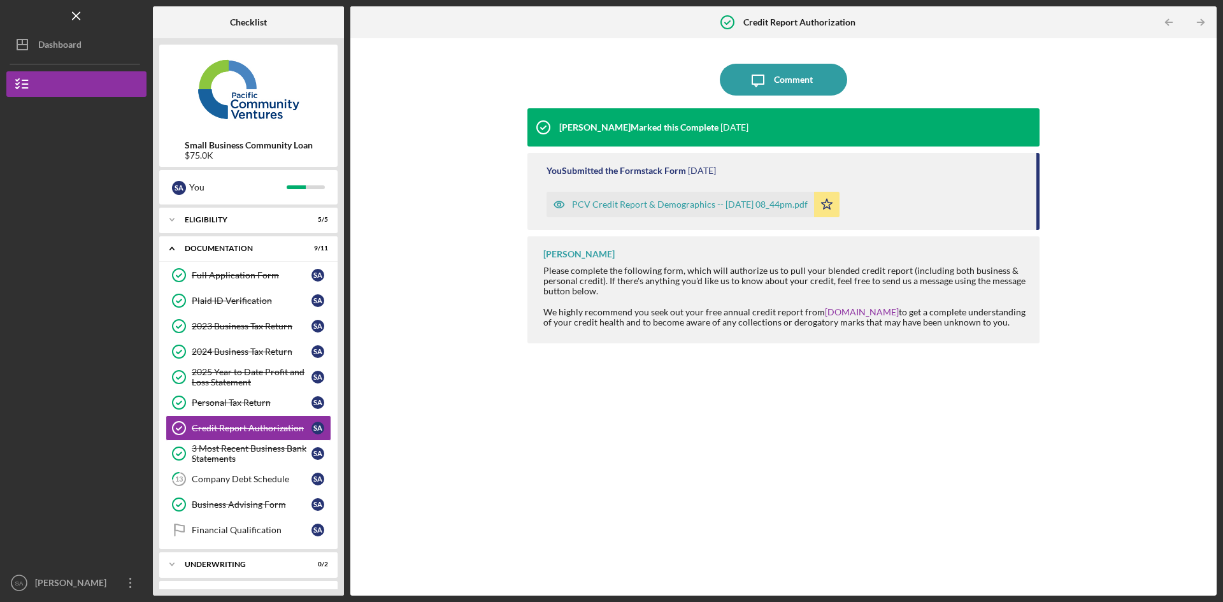
click at [251, 444] on div "3 Most Recent Business Bank Statements" at bounding box center [252, 453] width 120 height 20
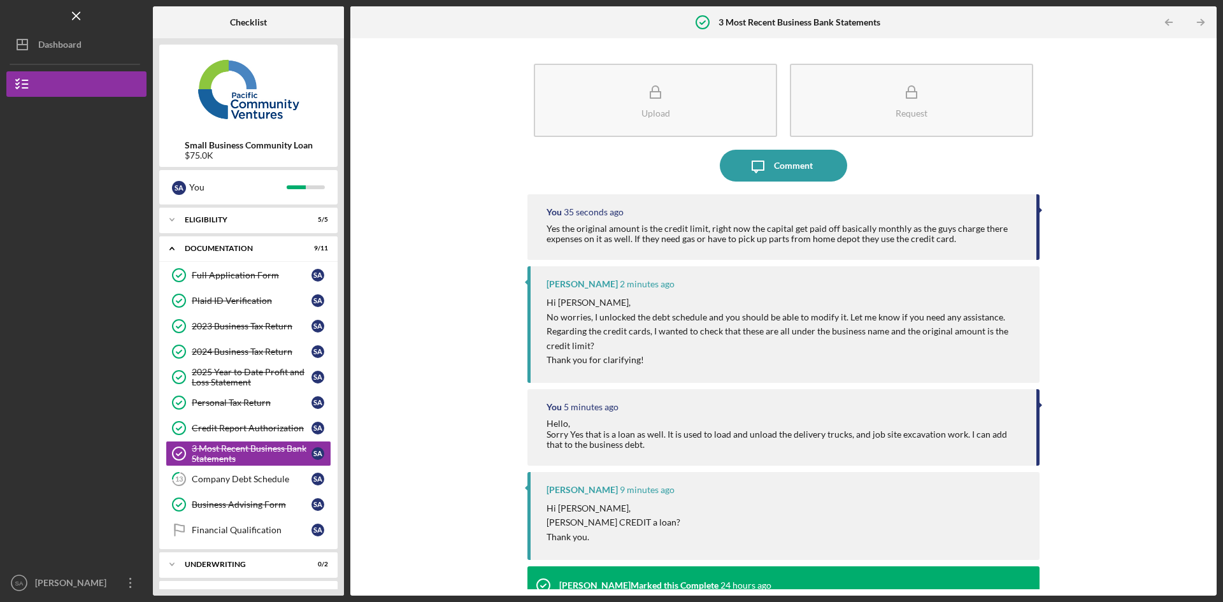
click at [225, 473] on link "13 Company Debt Schedule S A" at bounding box center [249, 478] width 166 height 25
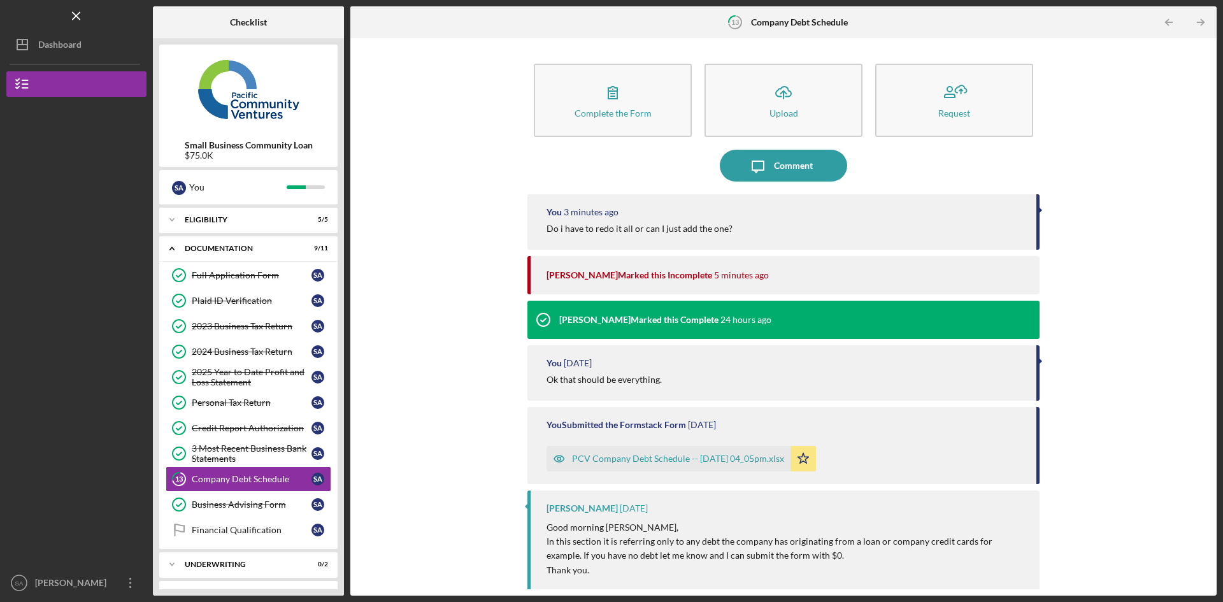
click at [651, 108] on button "Complete the Form Form" at bounding box center [613, 100] width 158 height 73
click at [806, 166] on div "Comment" at bounding box center [793, 166] width 39 height 32
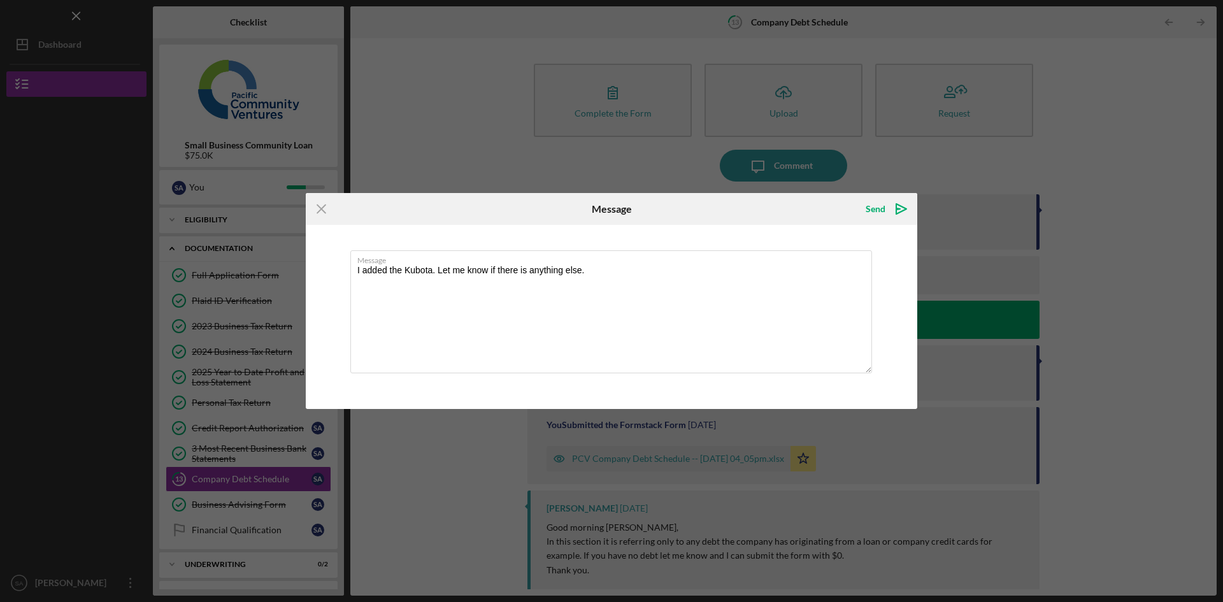
type textarea "I added the Kubota. Let me know if there is anything else."
click at [867, 203] on div "Send" at bounding box center [875, 208] width 20 height 25
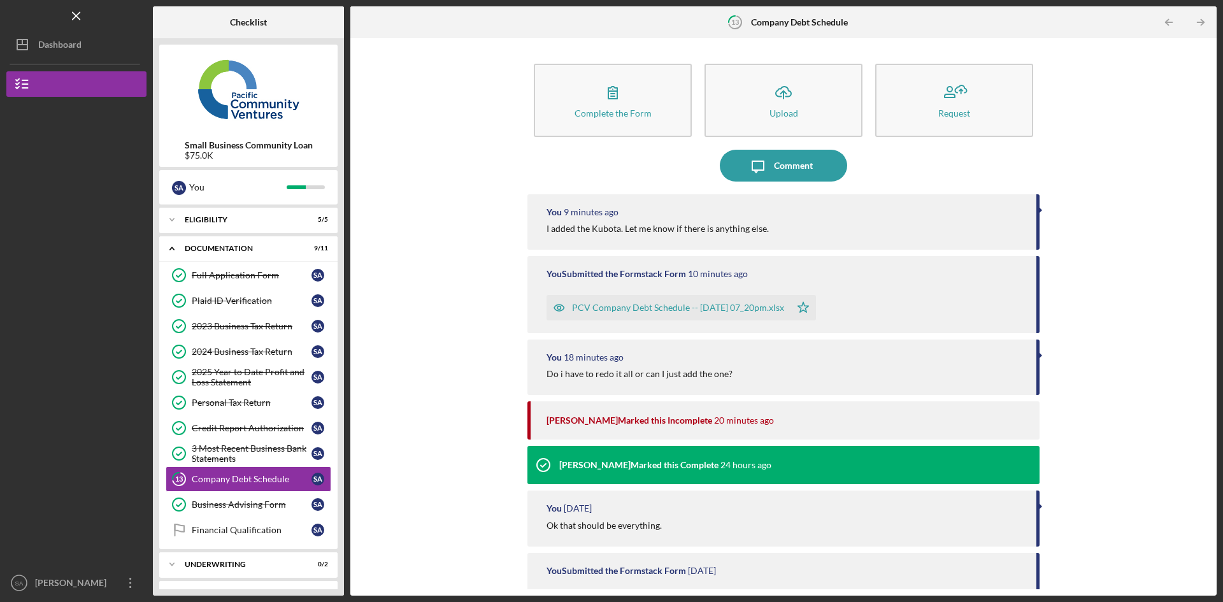
click at [72, 89] on button "Small Business Community Loan" at bounding box center [76, 83] width 140 height 25
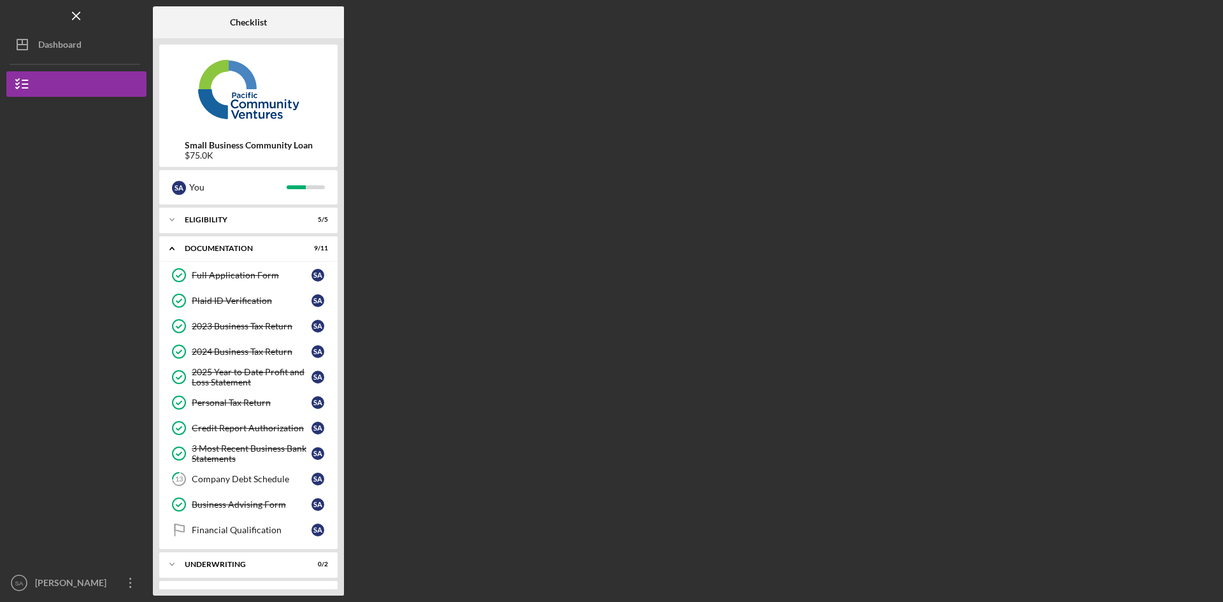
click at [56, 42] on div "Dashboard" at bounding box center [59, 46] width 43 height 29
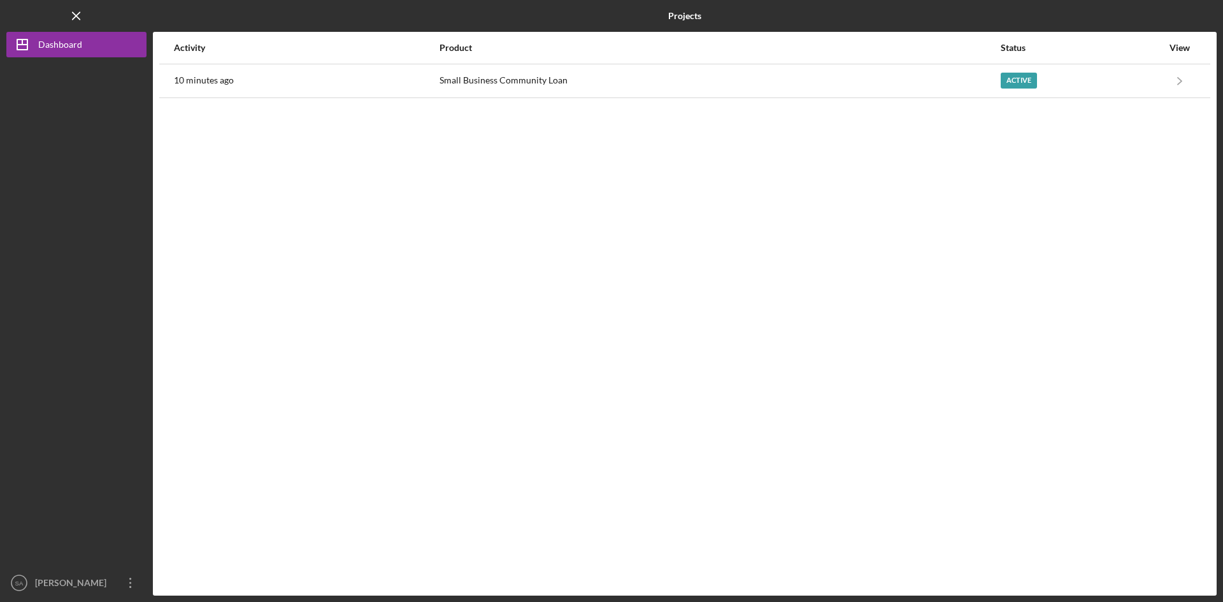
click at [1109, 74] on div "Active" at bounding box center [1081, 81] width 162 height 32
